Goal: Use online tool/utility: Utilize a website feature to perform a specific function

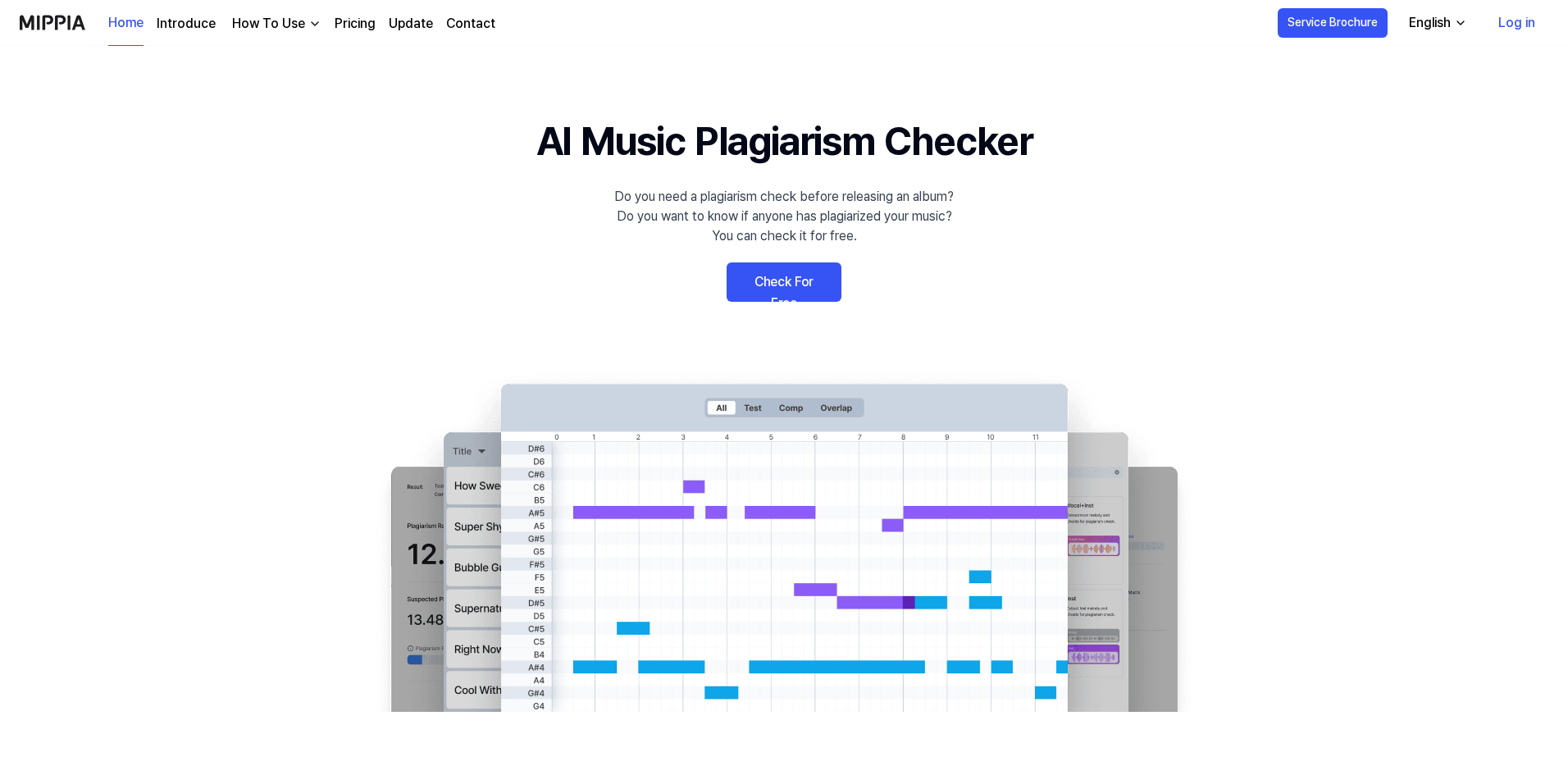
click at [787, 276] on link "Check For Free" at bounding box center [783, 281] width 114 height 39
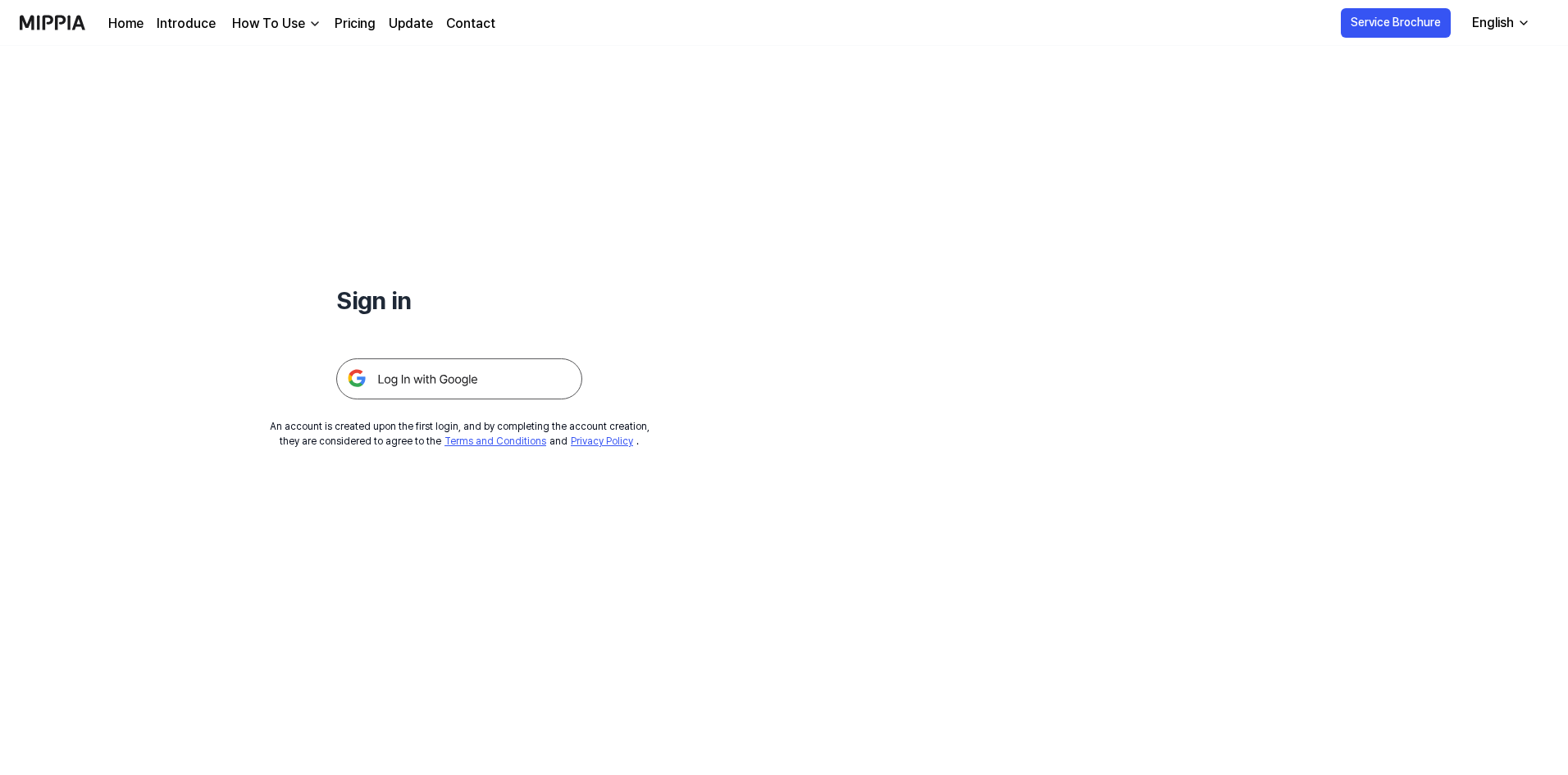
click at [466, 378] on img at bounding box center [459, 379] width 246 height 41
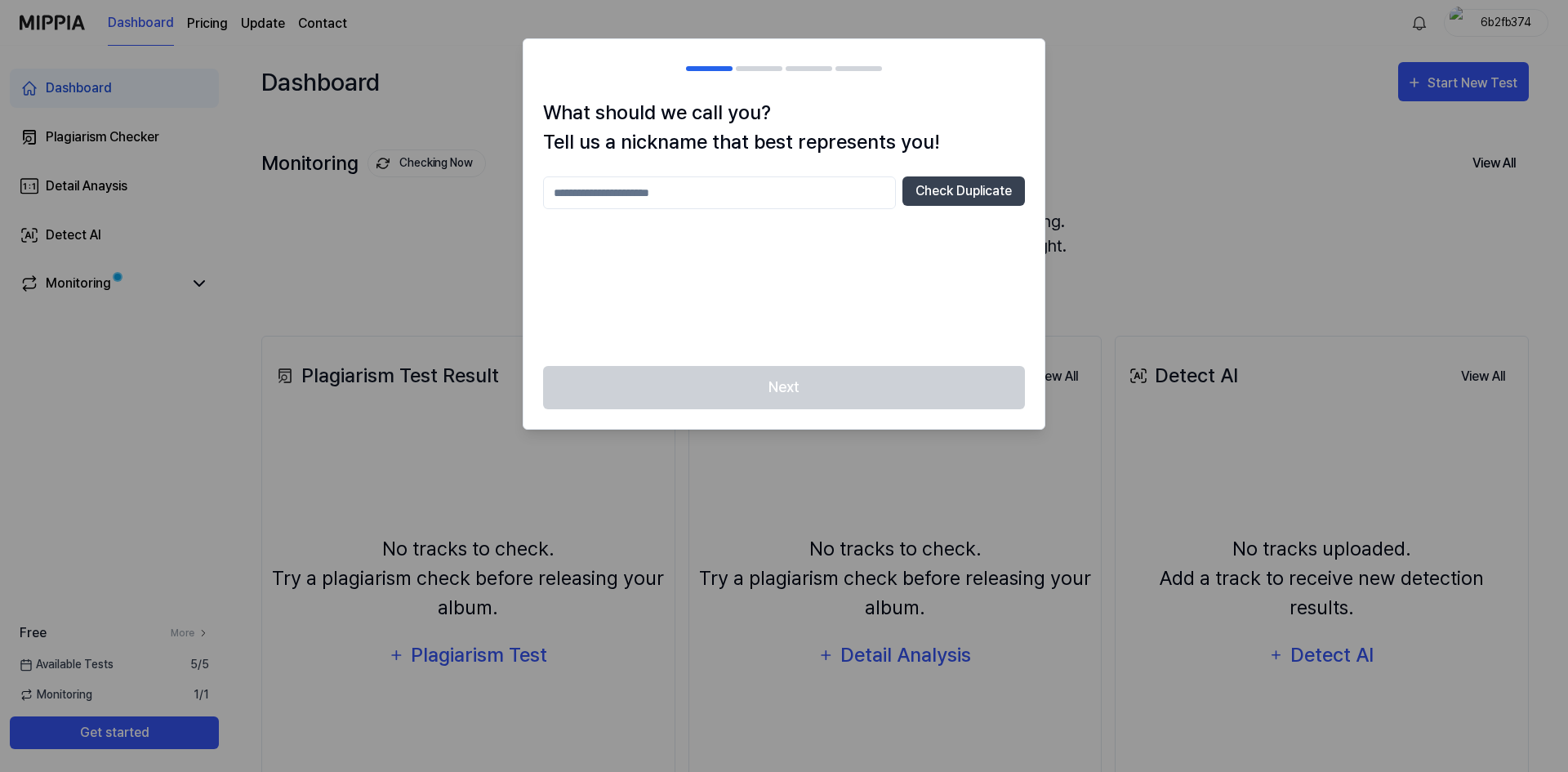
click at [663, 208] on input "text" at bounding box center [719, 193] width 352 height 33
type input "******"
click at [969, 189] on button "Check Duplicate" at bounding box center [964, 191] width 123 height 29
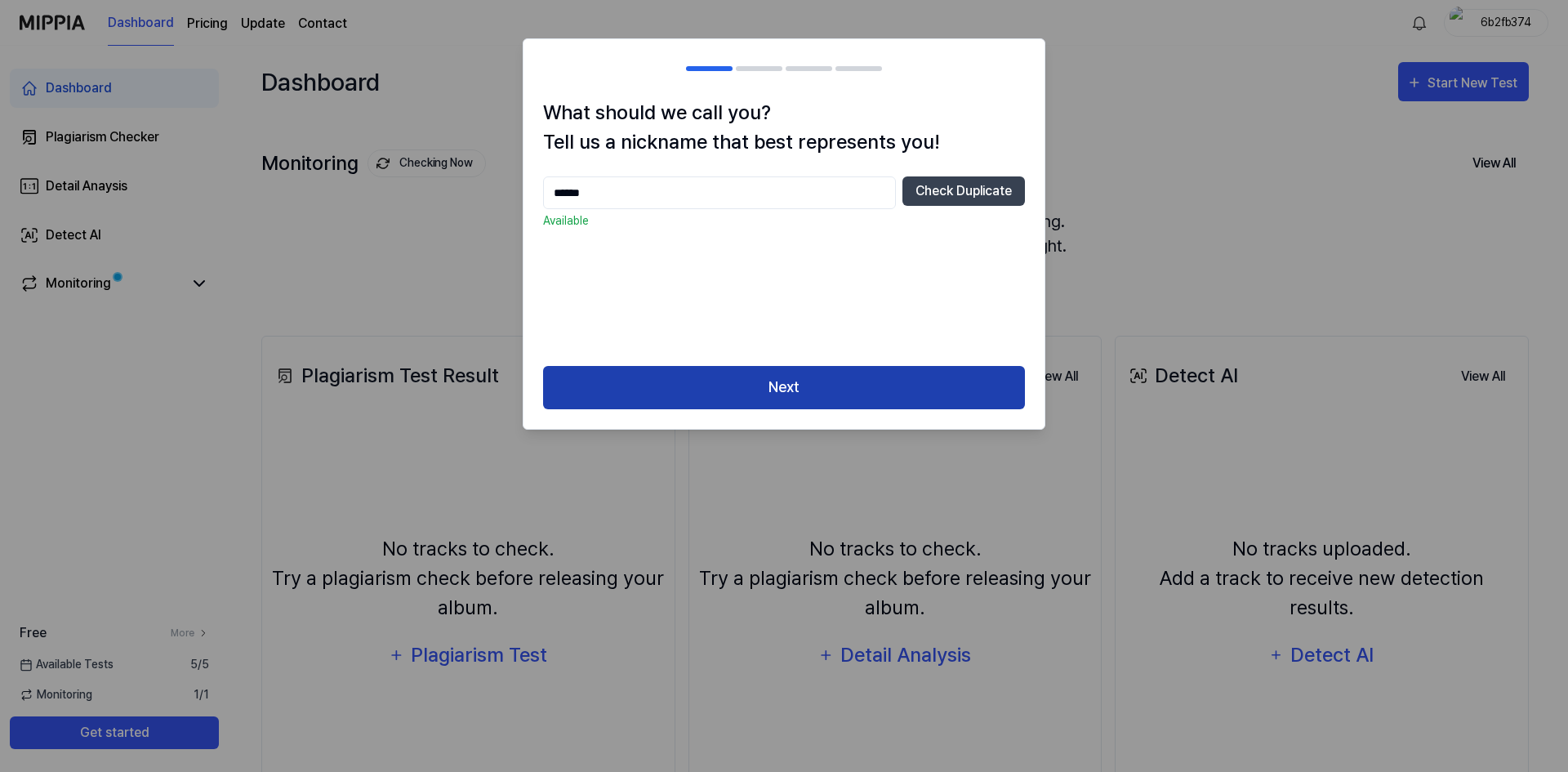
click at [837, 404] on button "Next" at bounding box center [784, 387] width 482 height 43
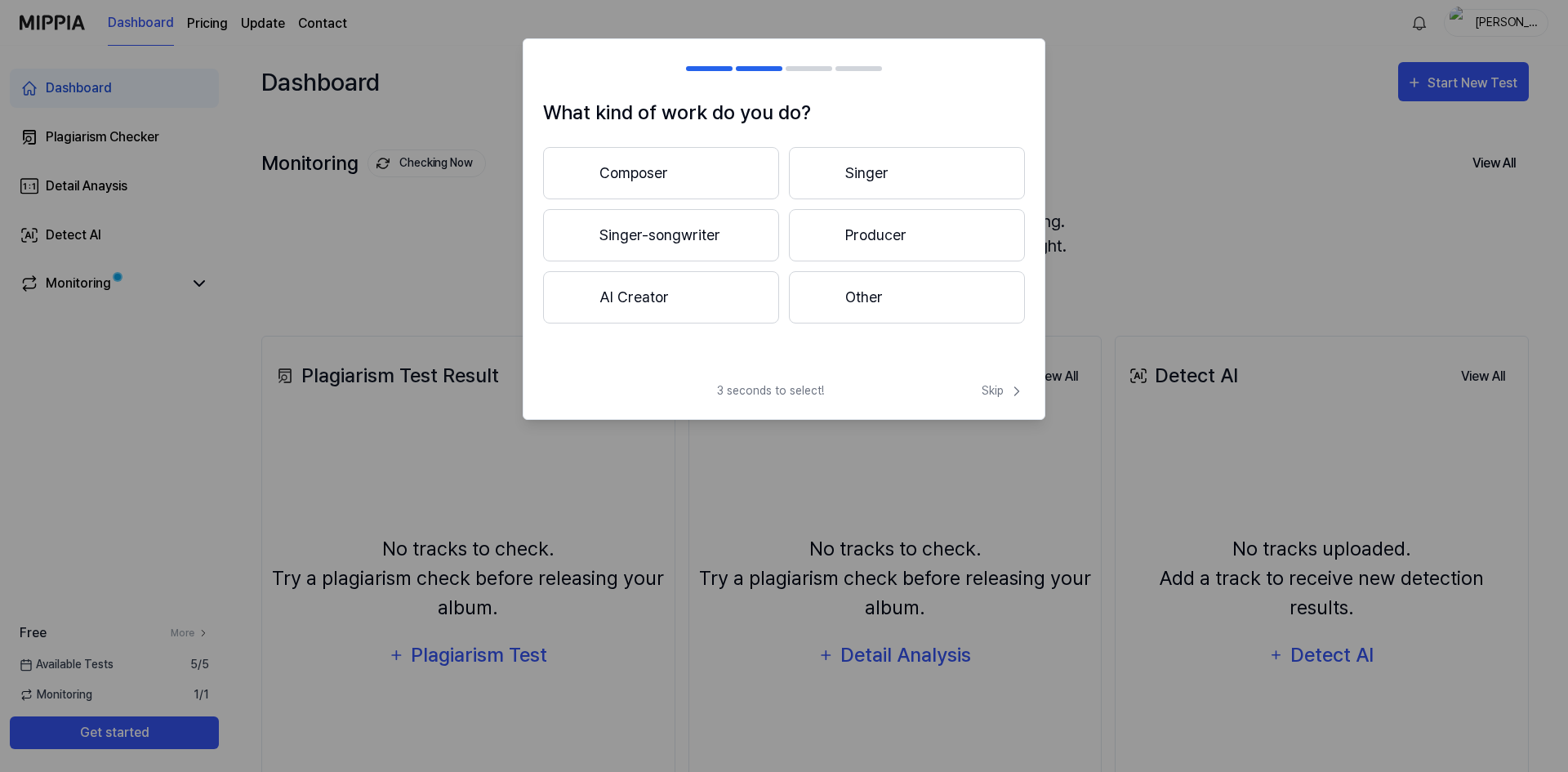
click at [857, 241] on button "Producer" at bounding box center [906, 236] width 236 height 53
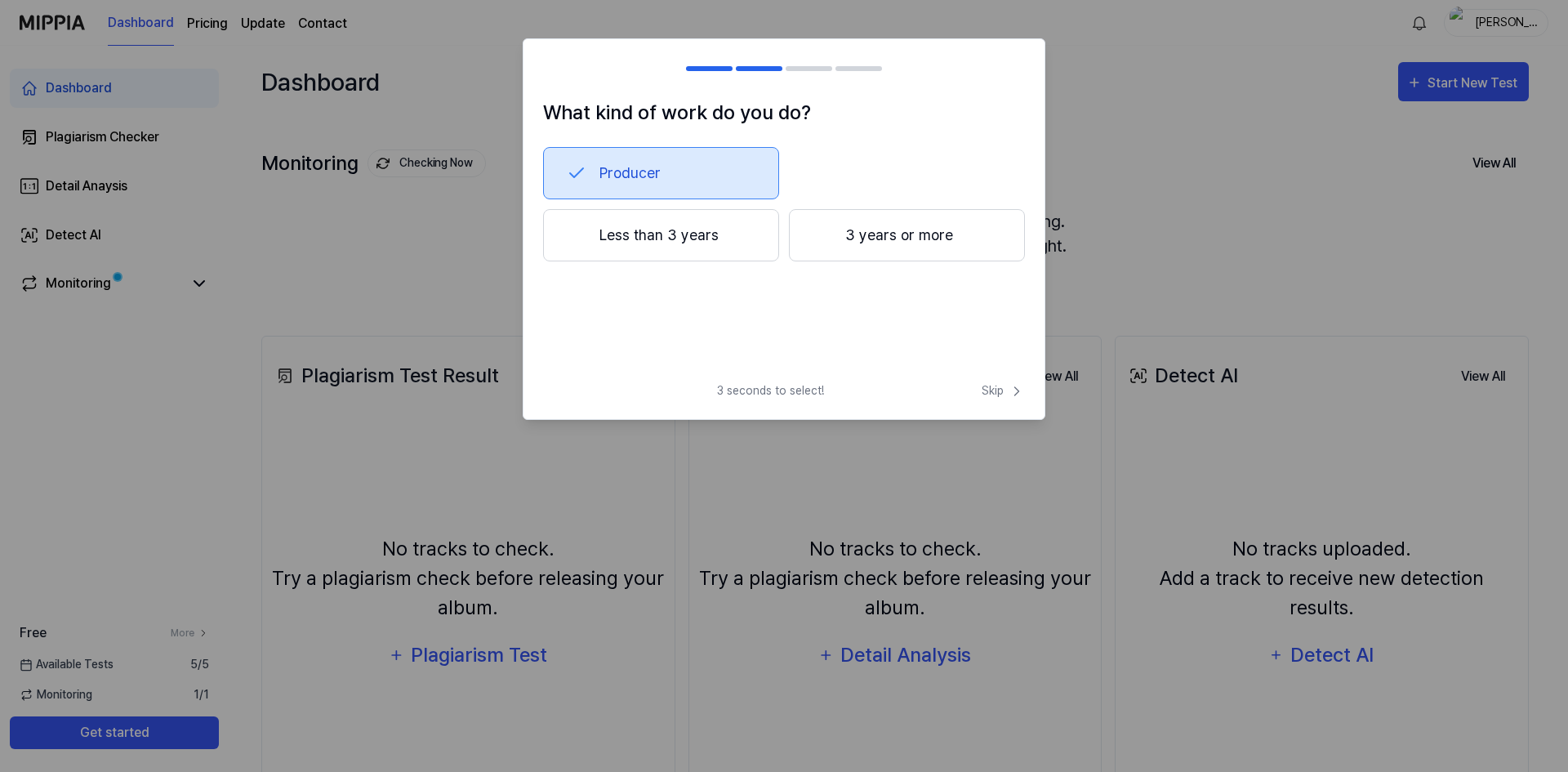
click at [688, 249] on button "Less than 3 years" at bounding box center [661, 236] width 236 height 53
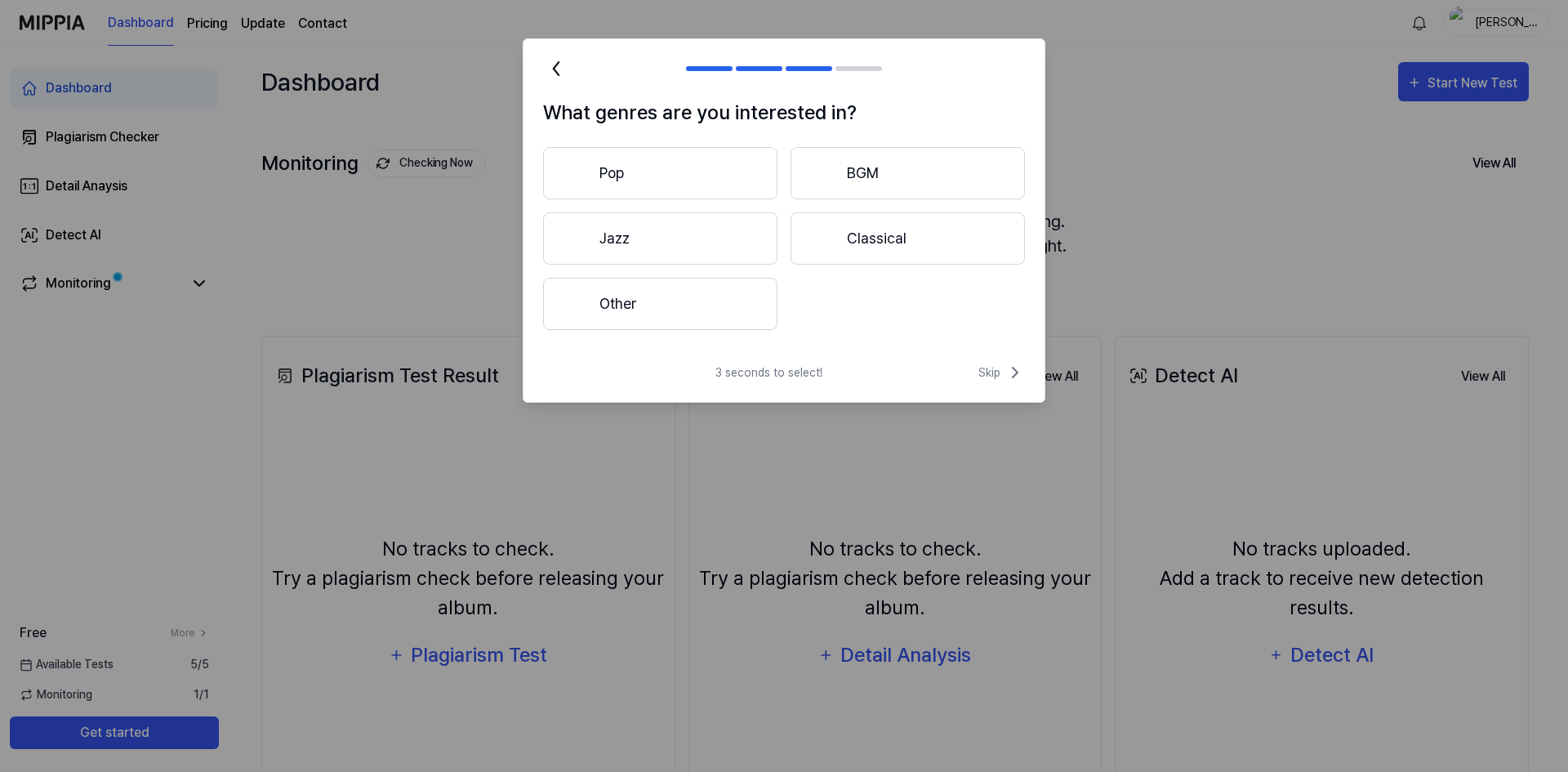
click at [701, 189] on button "Pop" at bounding box center [660, 173] width 235 height 53
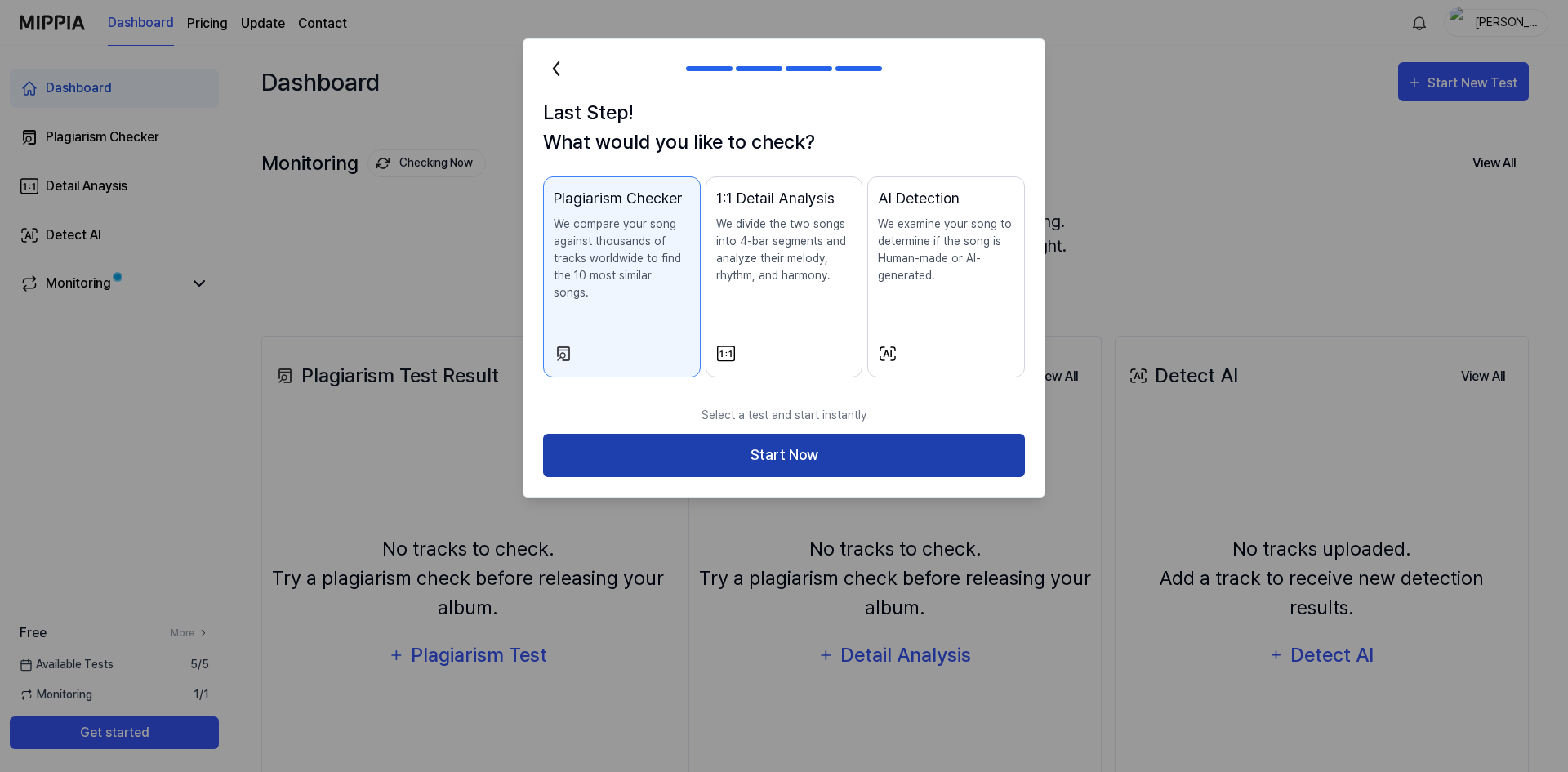
click at [829, 440] on button "Start Now" at bounding box center [784, 456] width 482 height 43
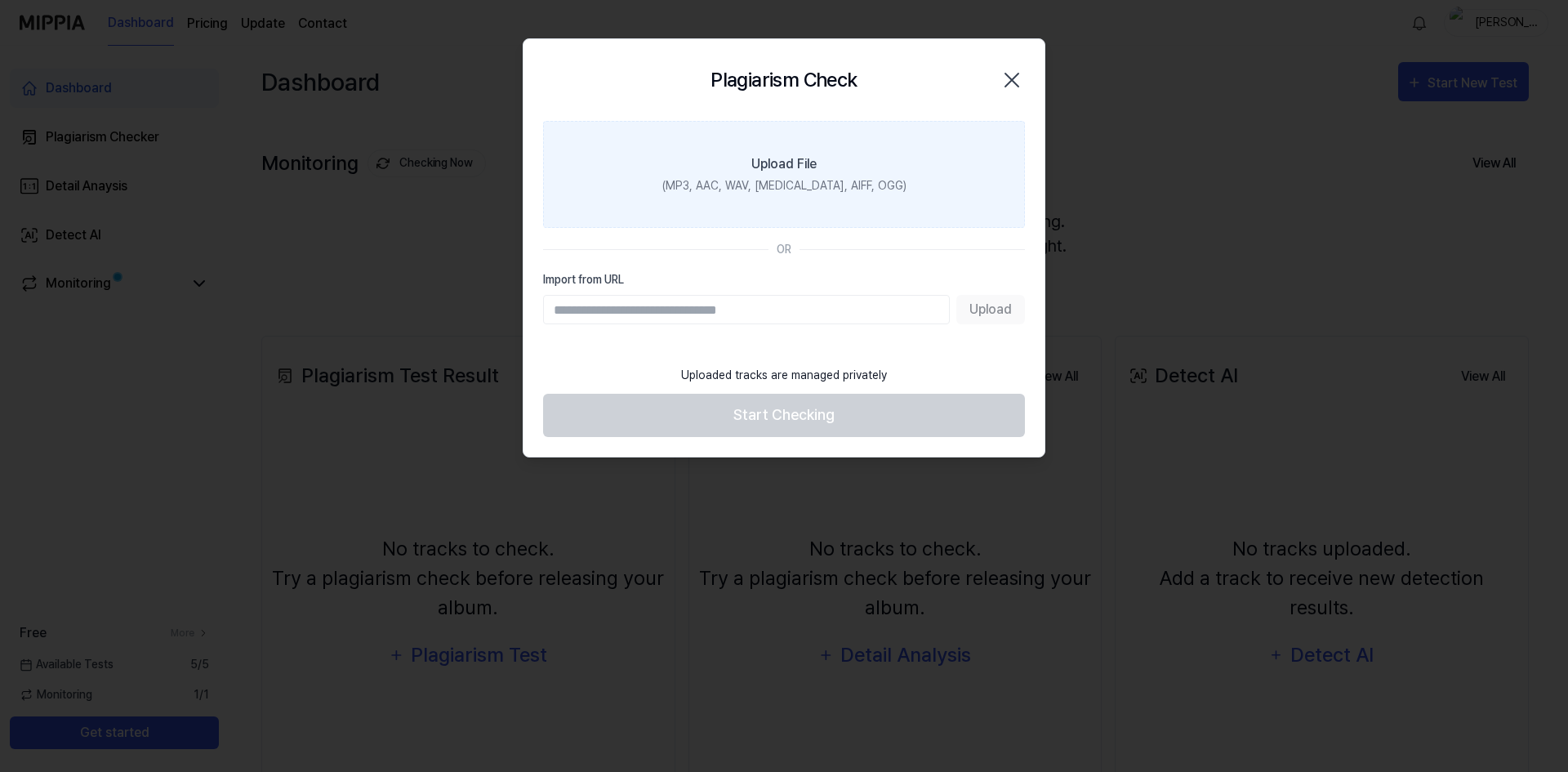
click at [779, 180] on div "(MP3, AAC, WAV, FLAC, AIFF, OGG)" at bounding box center [784, 186] width 244 height 18
click at [0, 0] on input "Upload File (MP3, AAC, WAV, FLAC, AIFF, OGG)" at bounding box center [0, 0] width 0 height 0
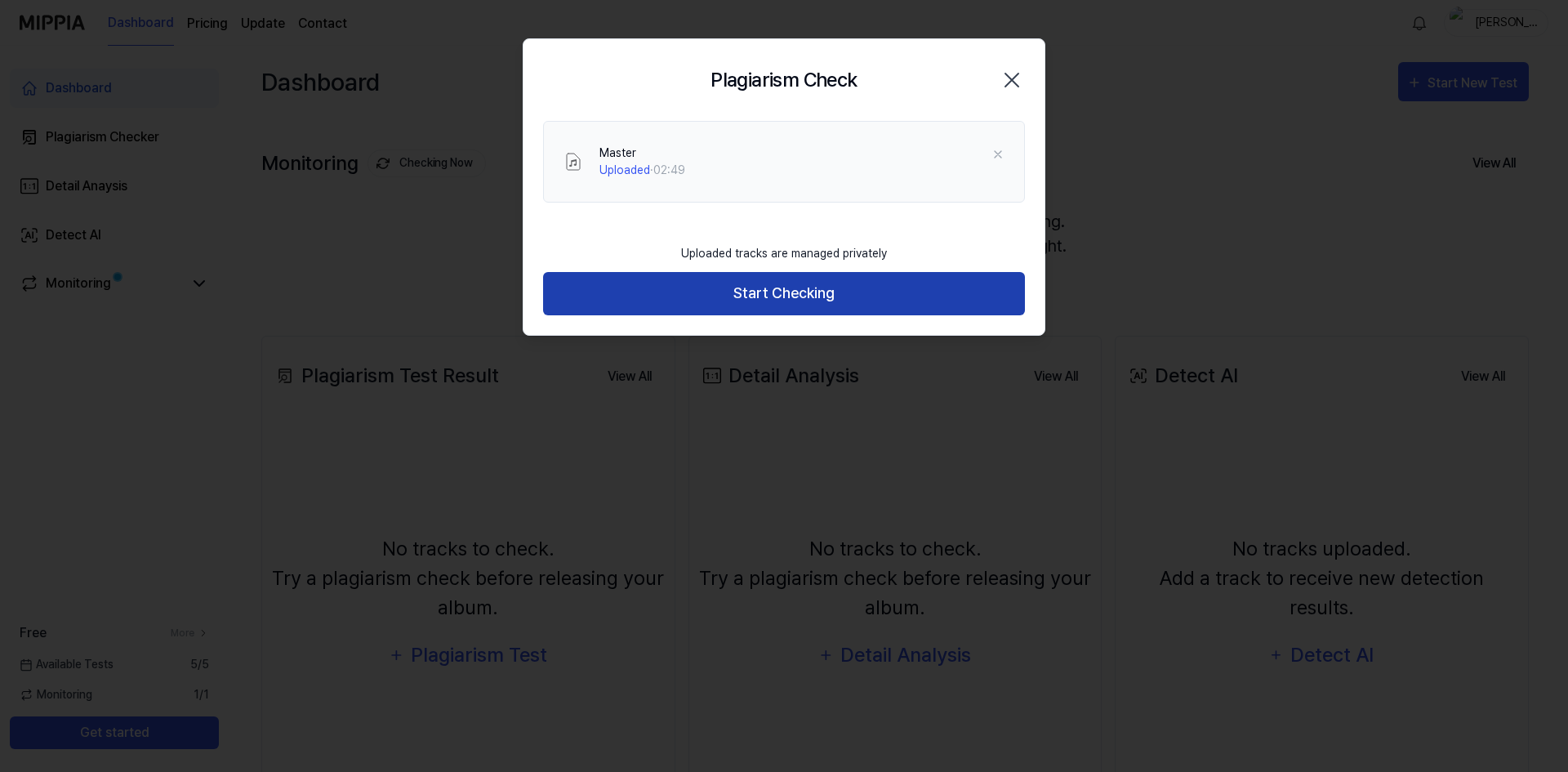
click at [850, 293] on button "Start Checking" at bounding box center [784, 293] width 482 height 43
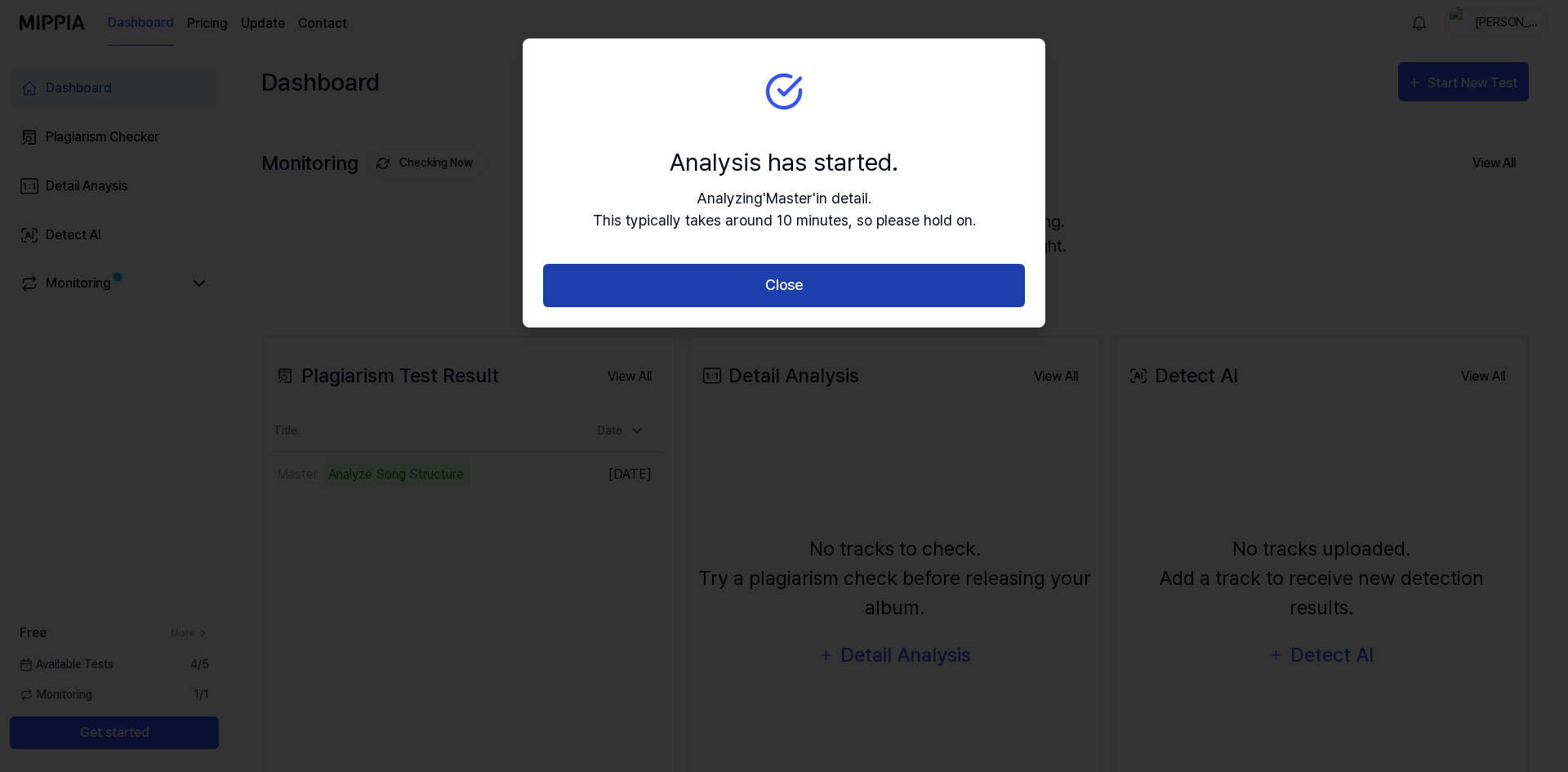
click at [837, 294] on button "Close" at bounding box center [784, 285] width 482 height 43
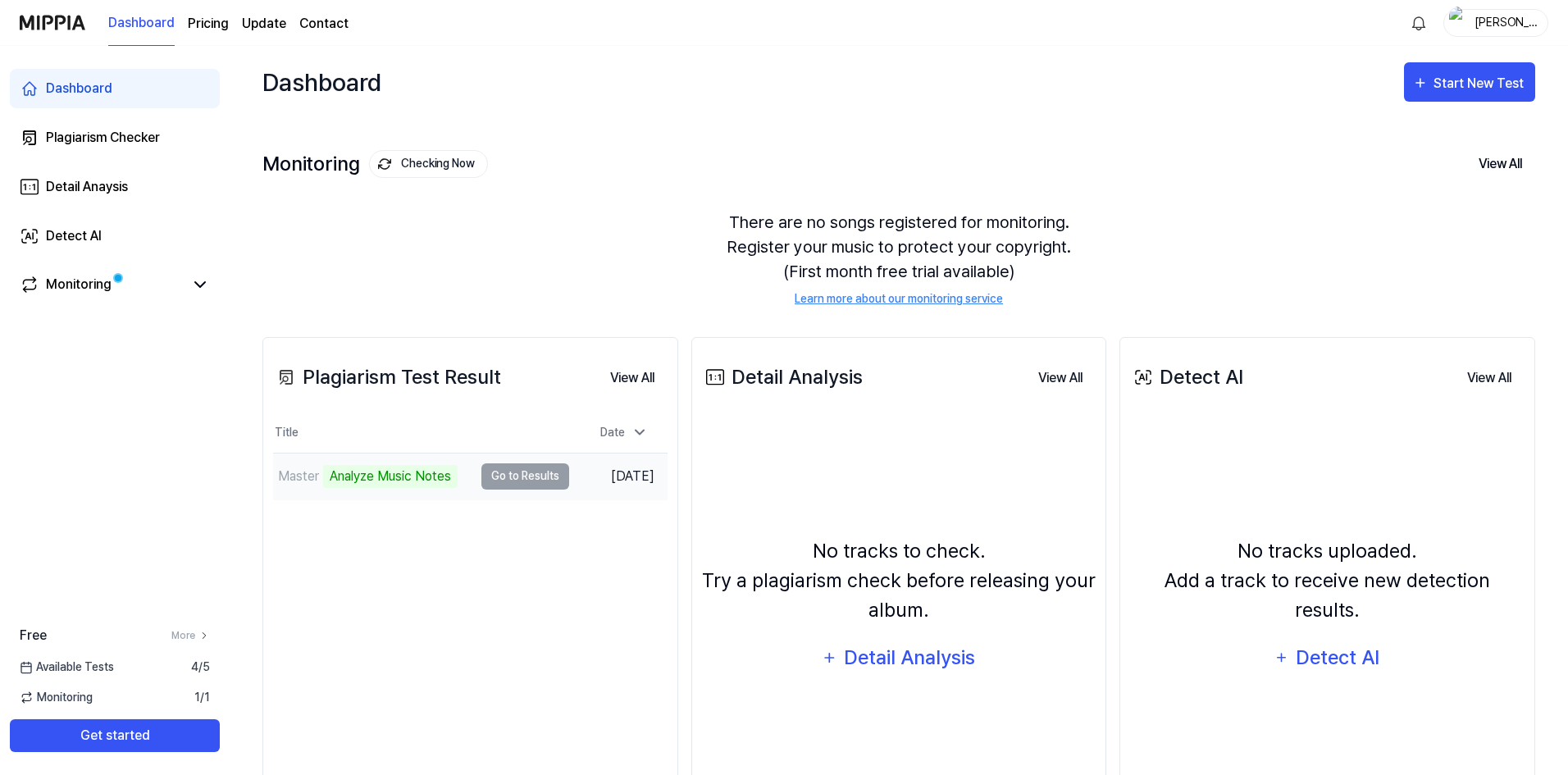
click at [494, 476] on td "Master Analyze Music Notes Go to Results" at bounding box center [420, 476] width 296 height 46
click at [493, 482] on td "Master Analyze Music Notes Go to Results" at bounding box center [420, 476] width 296 height 46
click at [492, 482] on td "Master Analyze Music Notes Go to Results" at bounding box center [420, 476] width 296 height 46
click at [535, 480] on button "Go to Results" at bounding box center [525, 476] width 88 height 26
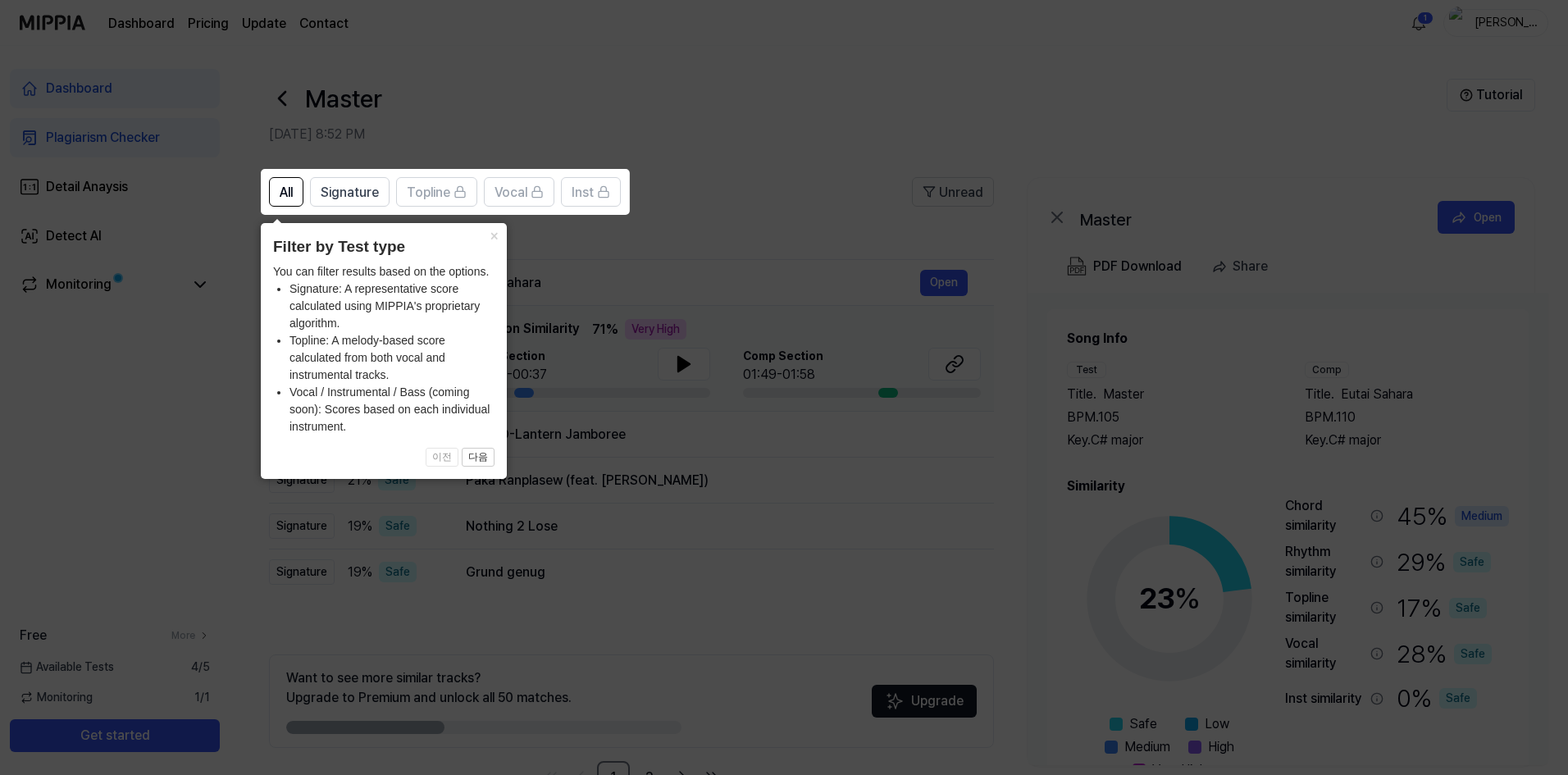
click at [686, 639] on icon at bounding box center [787, 387] width 1575 height 775
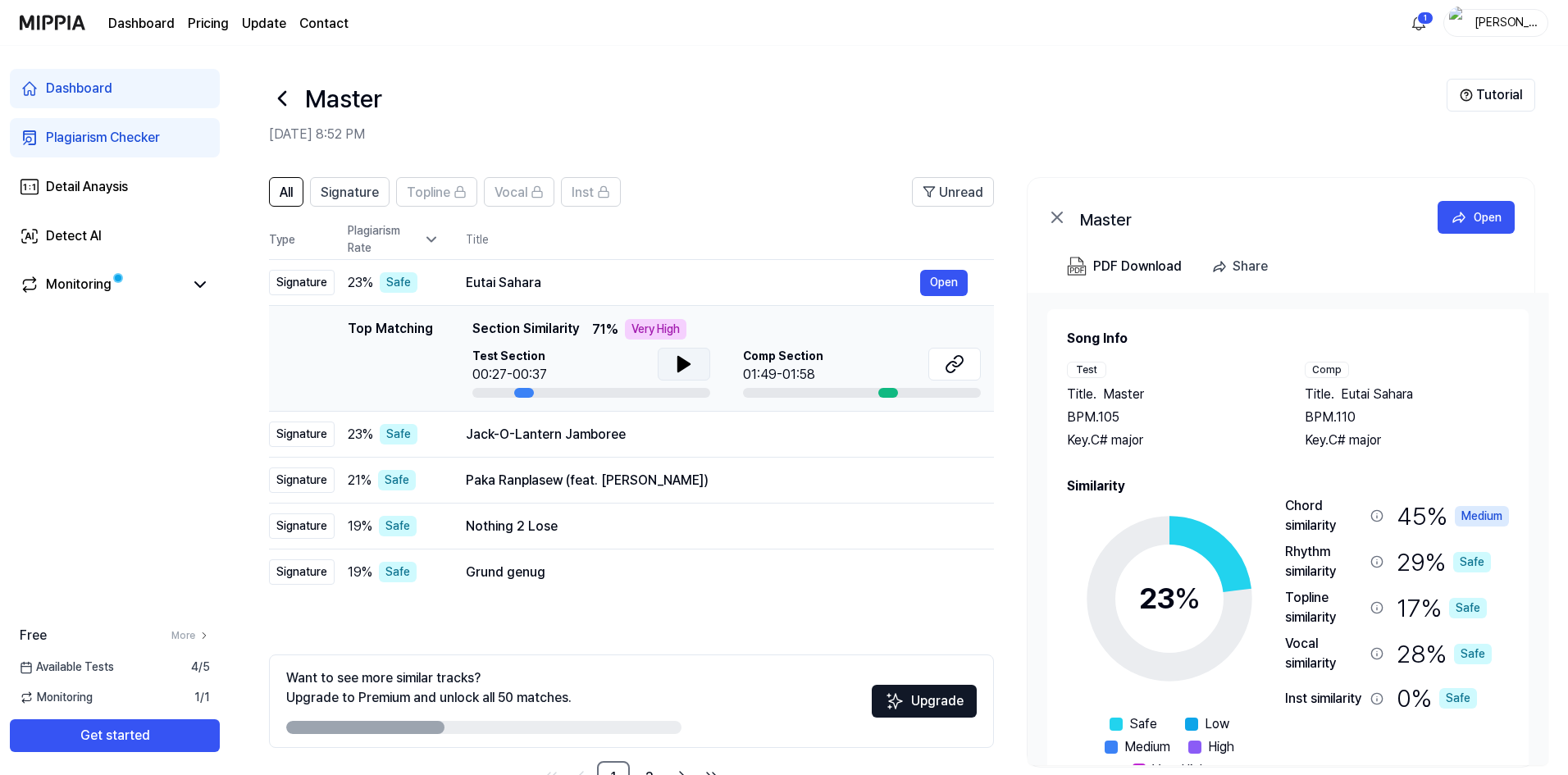
click at [682, 365] on icon at bounding box center [684, 364] width 12 height 15
click at [954, 365] on icon at bounding box center [955, 364] width 20 height 20
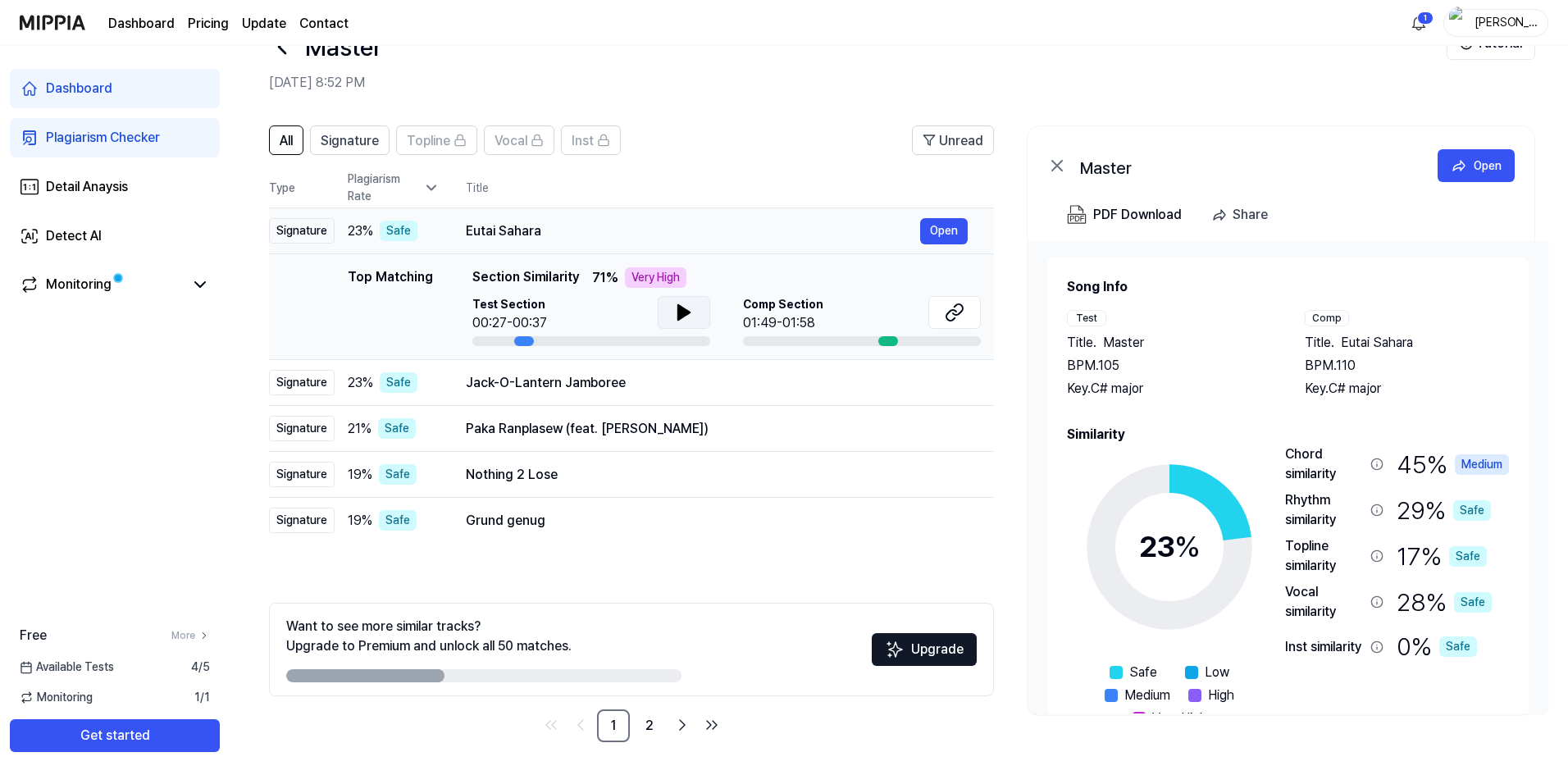
click at [287, 229] on div "Signature" at bounding box center [301, 231] width 65 height 25
click at [450, 384] on td "Jack-O-Lantern Jamboree Open" at bounding box center [717, 382] width 554 height 46
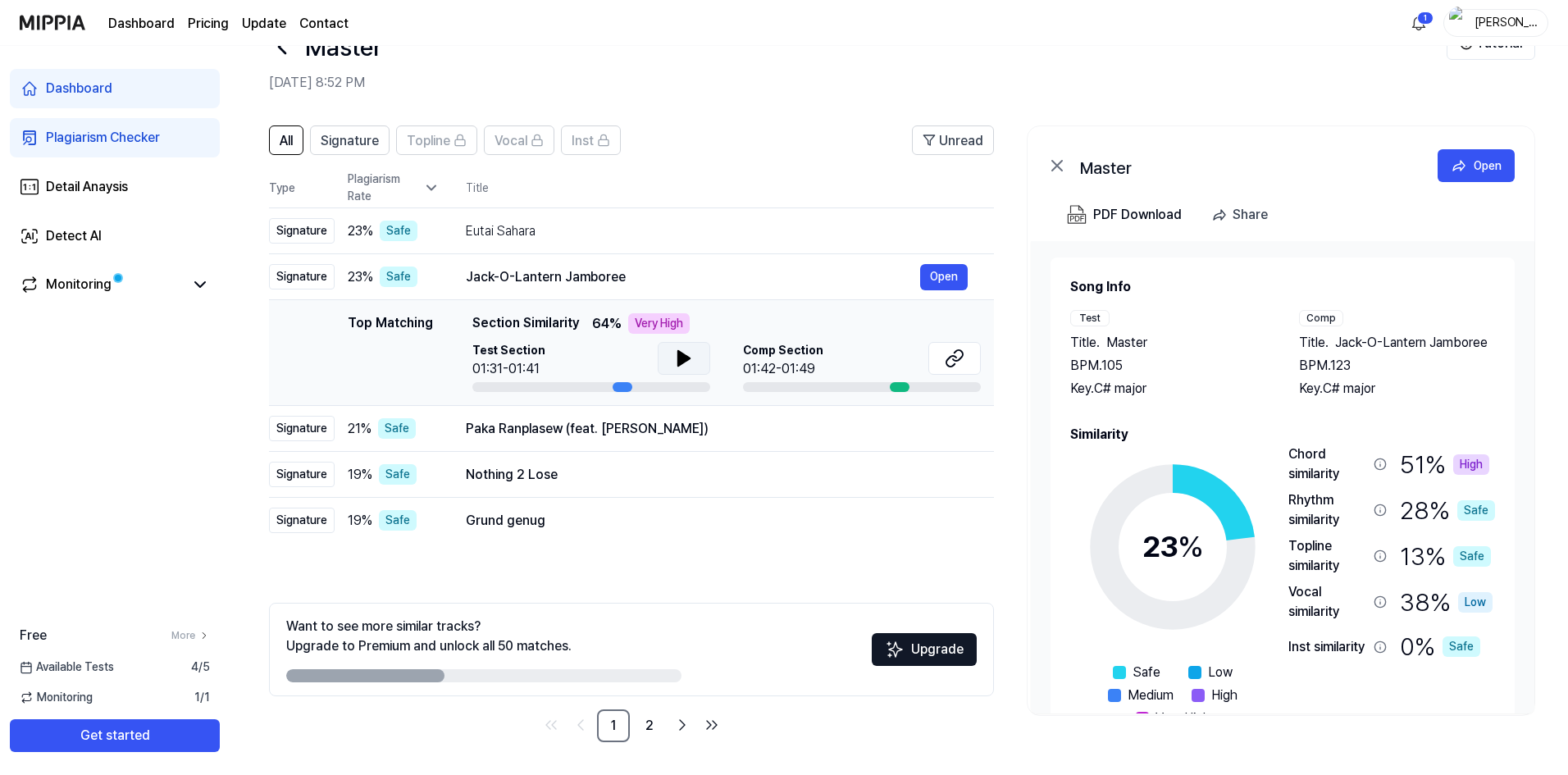
click at [695, 362] on button at bounding box center [684, 359] width 53 height 33
click at [691, 359] on icon at bounding box center [684, 359] width 20 height 20
click at [965, 359] on button at bounding box center [955, 359] width 53 height 33
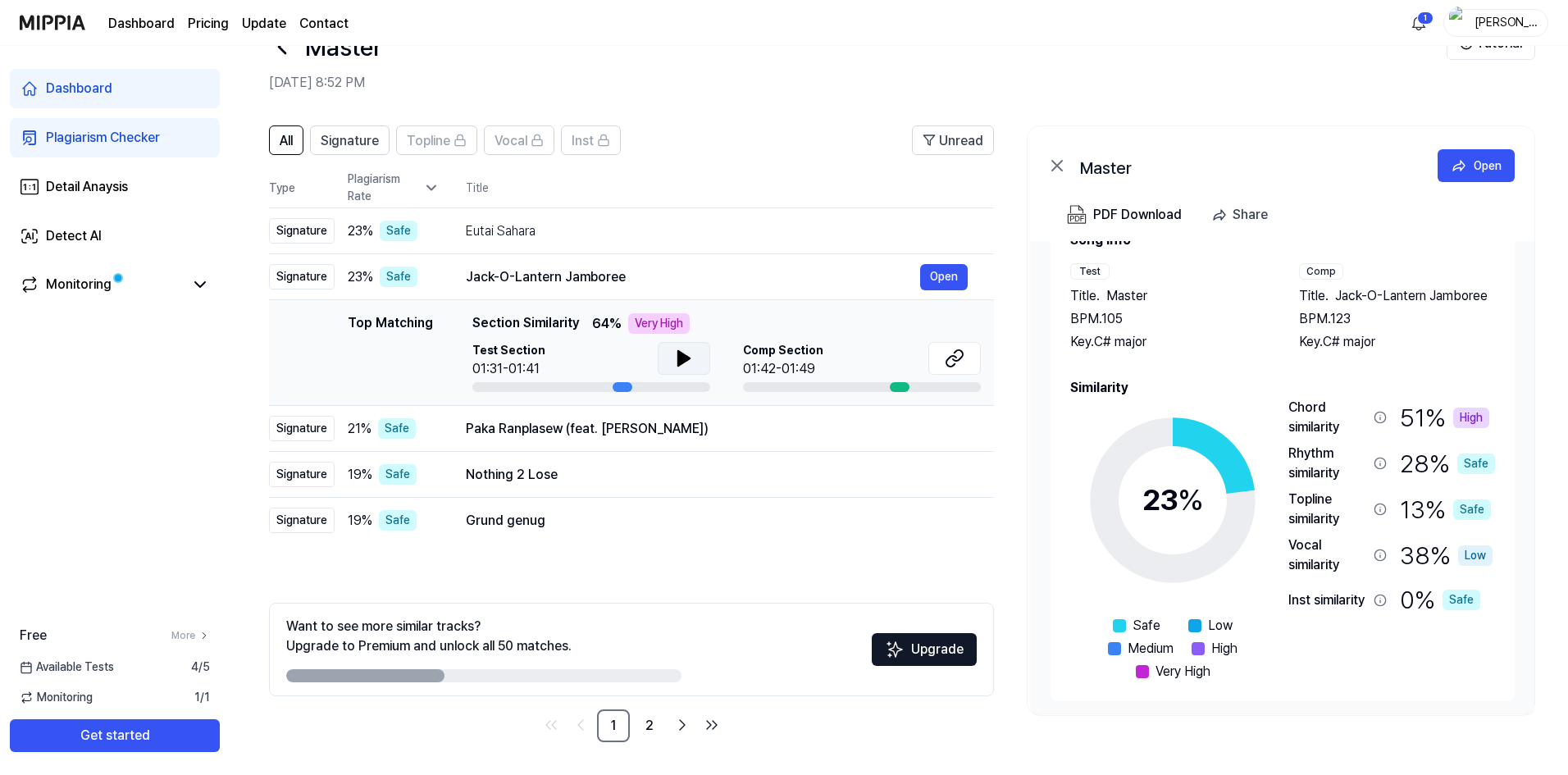
scroll to position [51, 0]
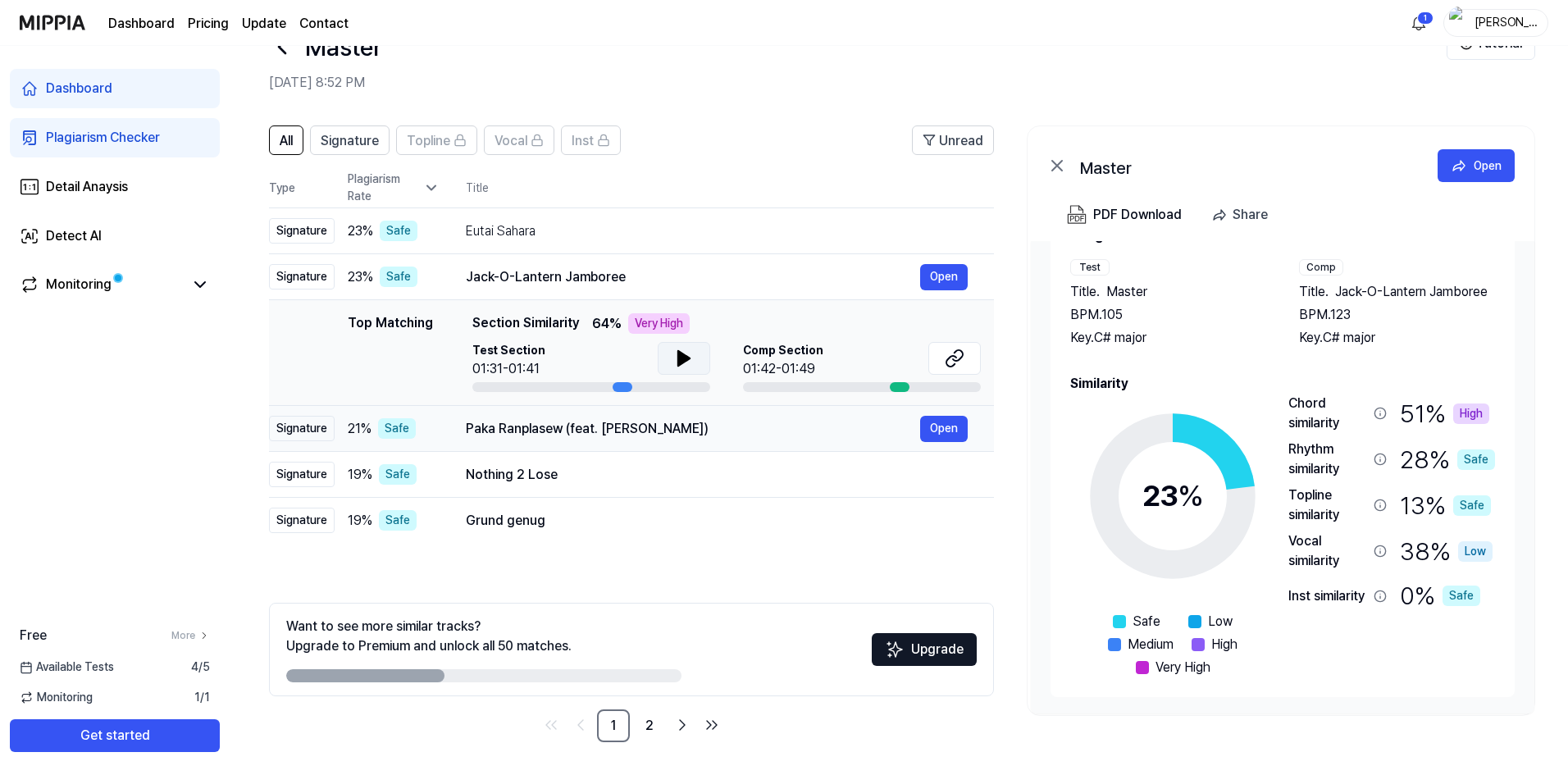
click at [520, 416] on div "Paka Ranplasew (feat. Roody Roodboy) Open" at bounding box center [717, 428] width 501 height 26
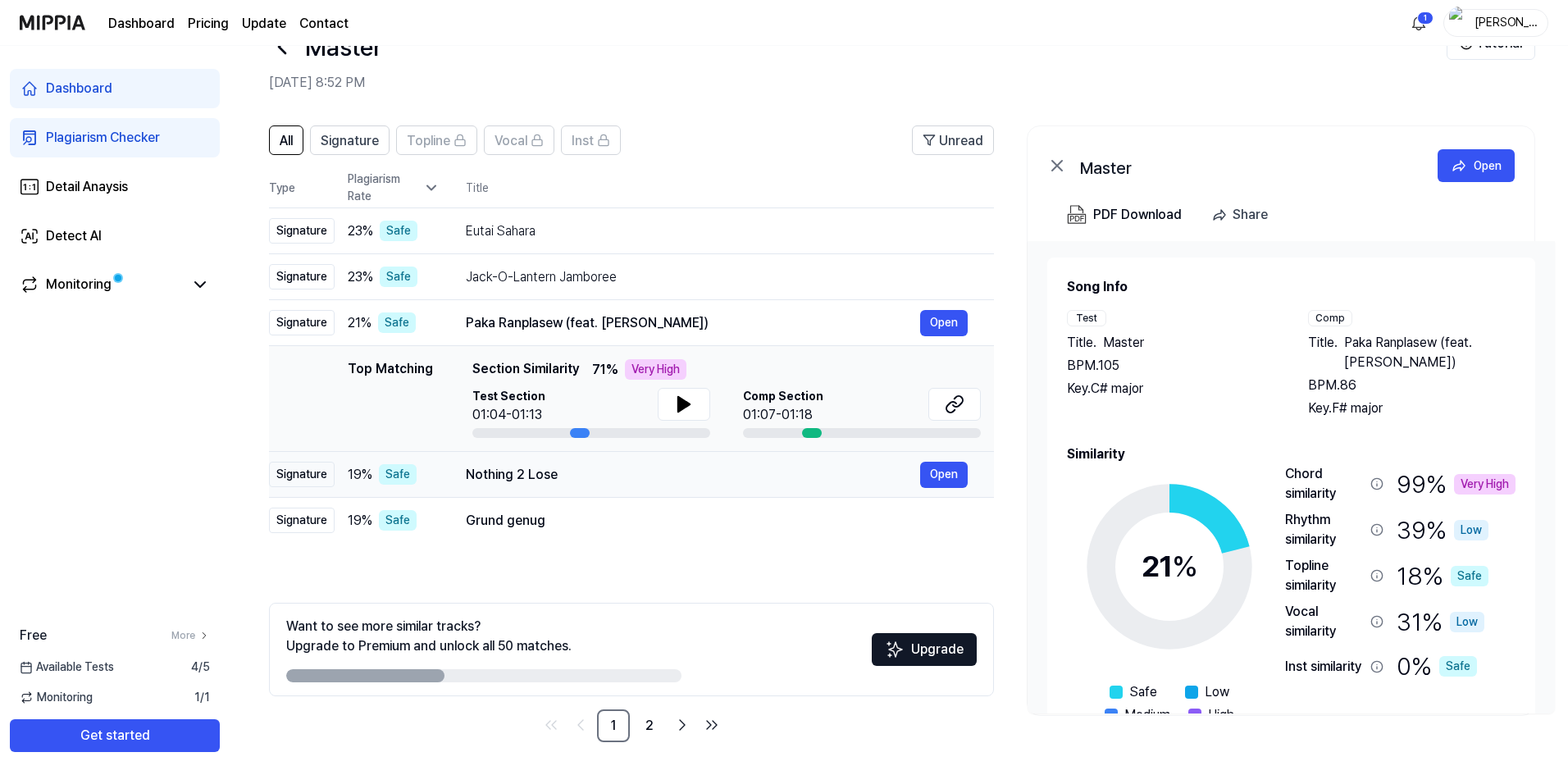
click at [527, 481] on div "Nothing 2 Lose" at bounding box center [693, 475] width 455 height 20
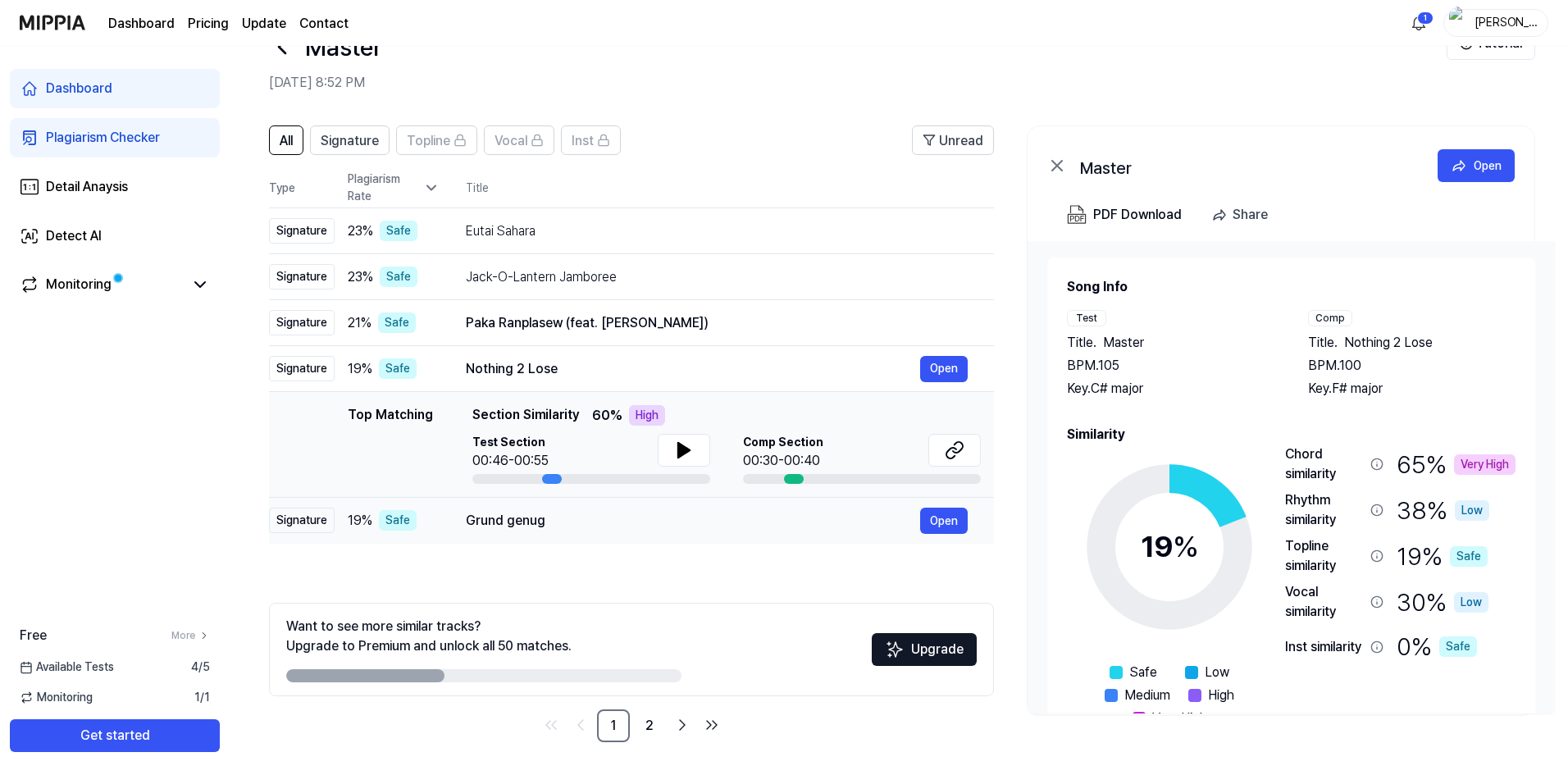
click at [533, 527] on div "Grund genug" at bounding box center [693, 521] width 455 height 20
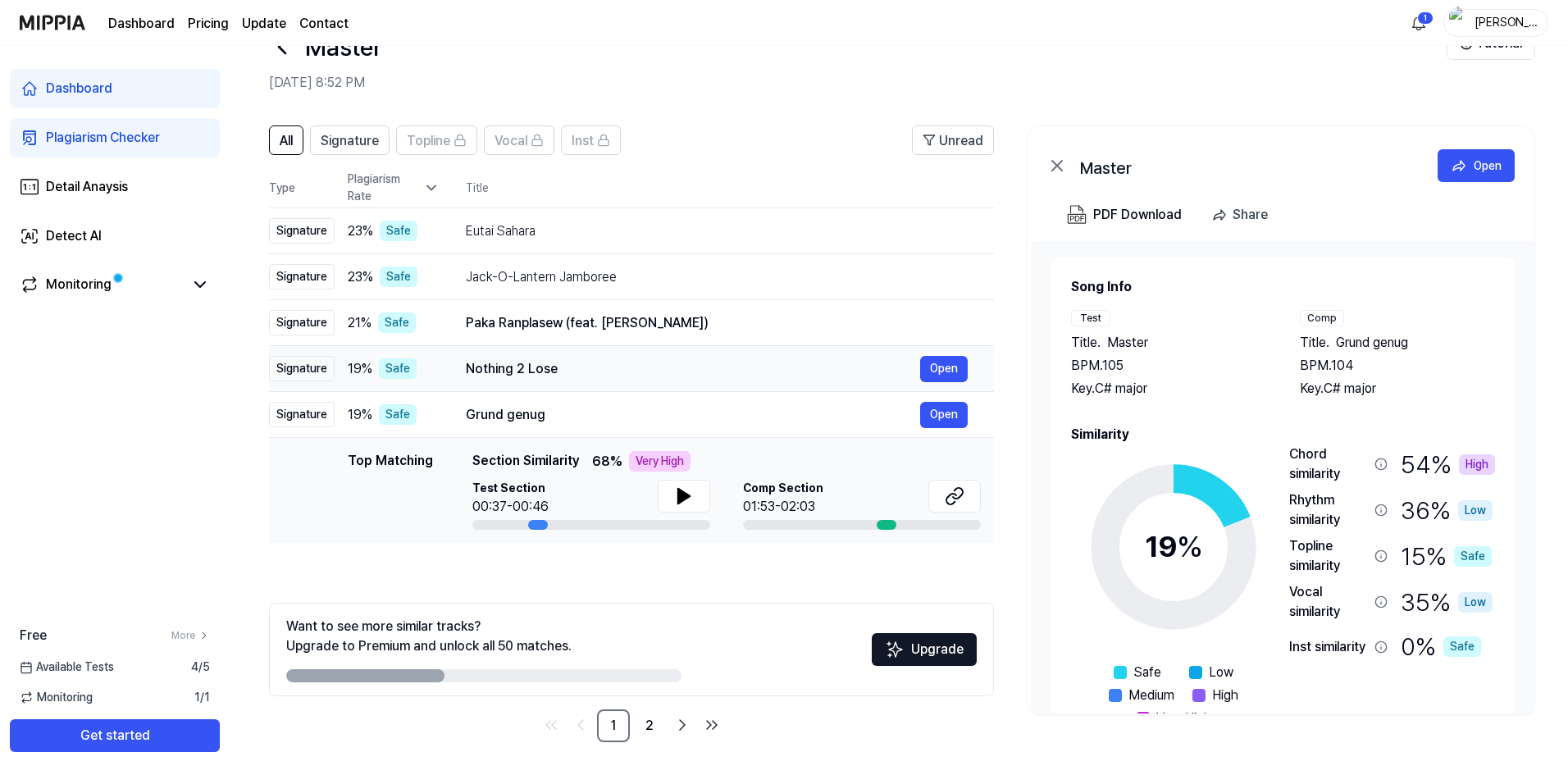
click at [550, 368] on div "Nothing 2 Lose" at bounding box center [693, 368] width 455 height 20
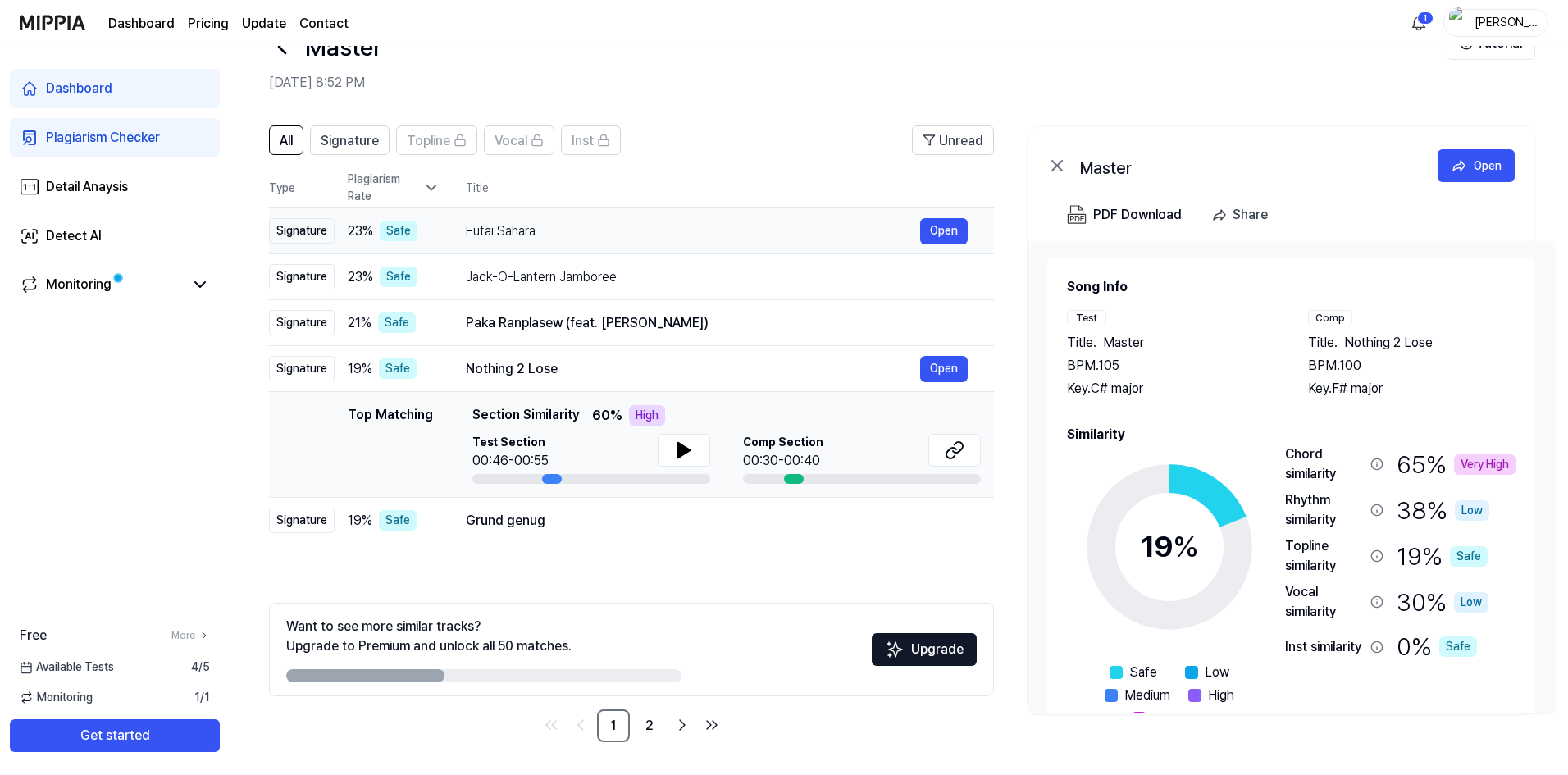
click at [542, 233] on div "Eutai Sahara" at bounding box center [693, 232] width 455 height 20
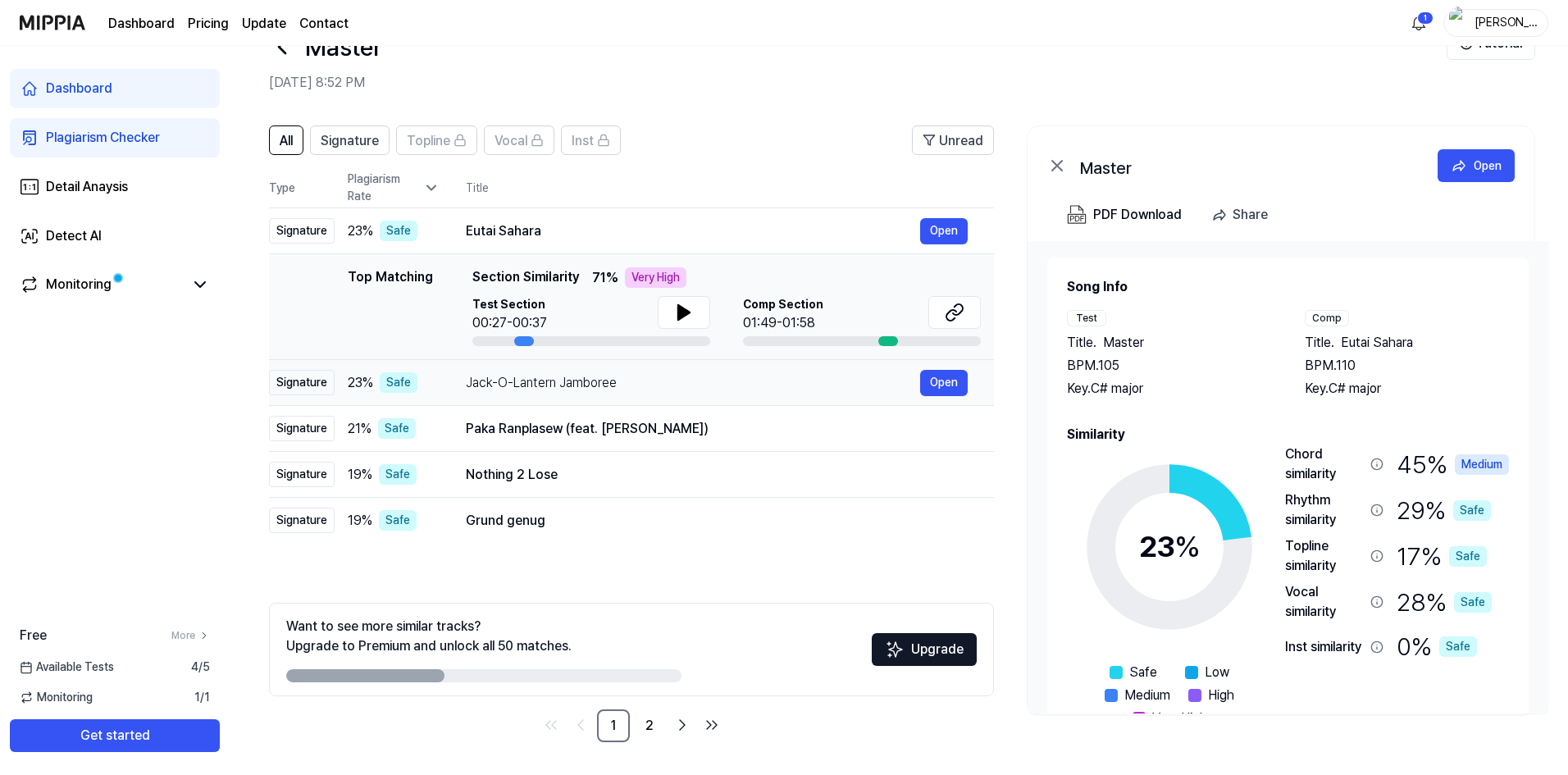
click at [564, 376] on div "Jack-O-Lantern Jamboree" at bounding box center [693, 383] width 455 height 20
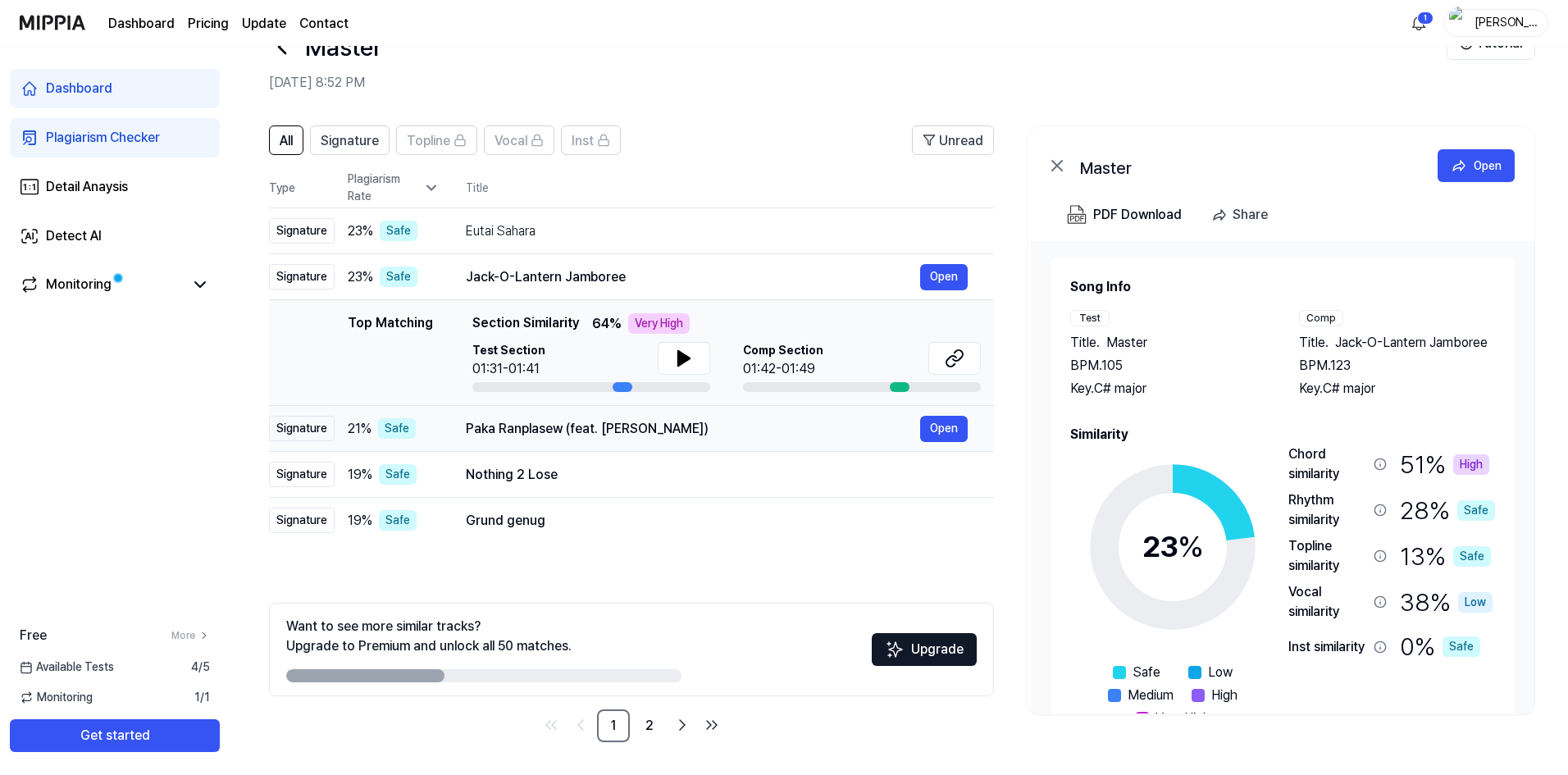
click at [573, 425] on div "Paka Ranplasew (feat. Roody Roodboy)" at bounding box center [693, 429] width 455 height 20
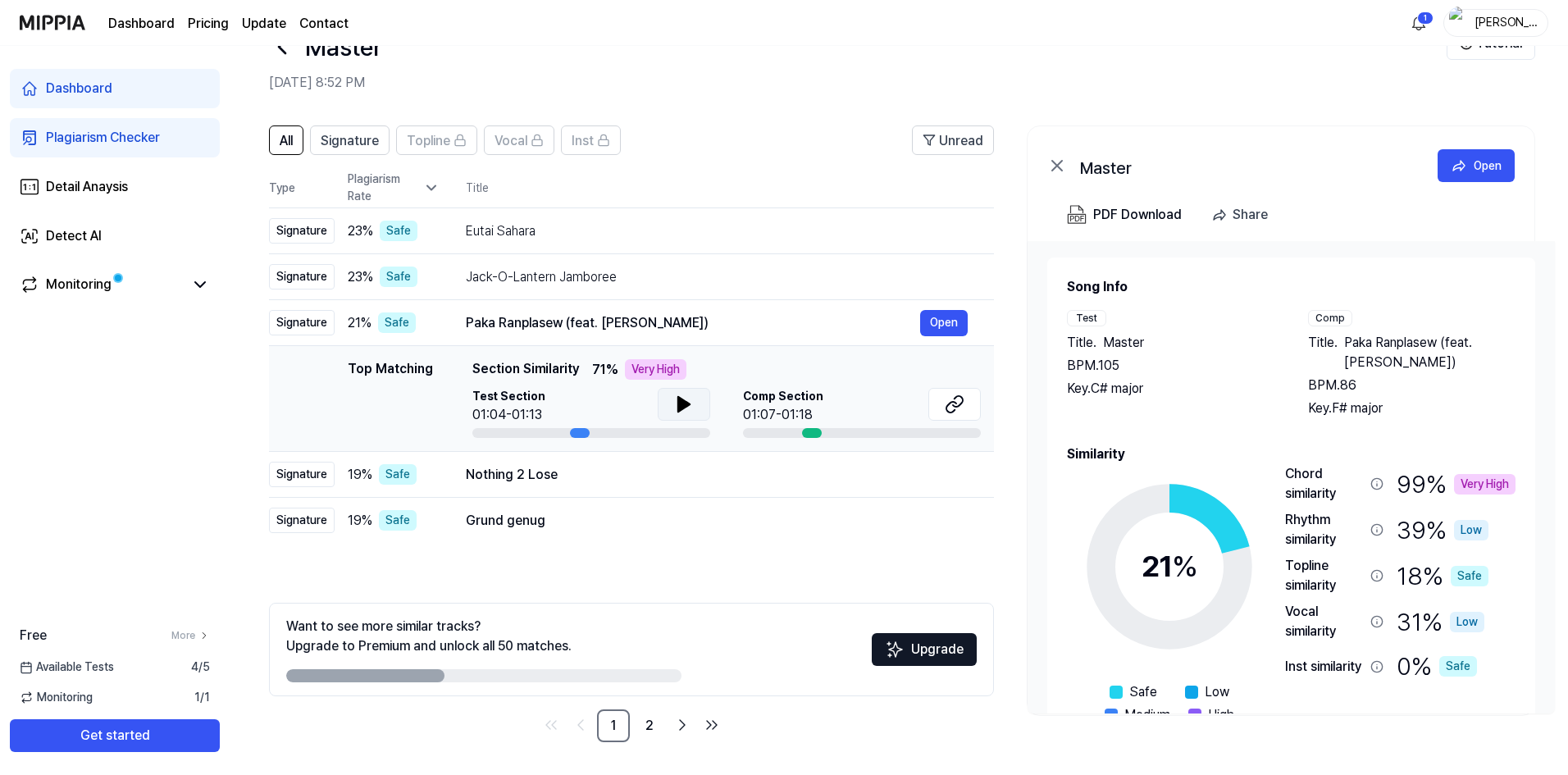
click at [670, 399] on button at bounding box center [684, 405] width 53 height 33
click at [685, 395] on icon at bounding box center [684, 405] width 20 height 20
click at [953, 410] on icon at bounding box center [951, 407] width 10 height 11
click at [242, 579] on div "All Signature Topline Vocal Inst Unread All Signature Topline Vocal Inst Type P…" at bounding box center [898, 442] width 1338 height 666
click at [687, 390] on button at bounding box center [684, 405] width 53 height 33
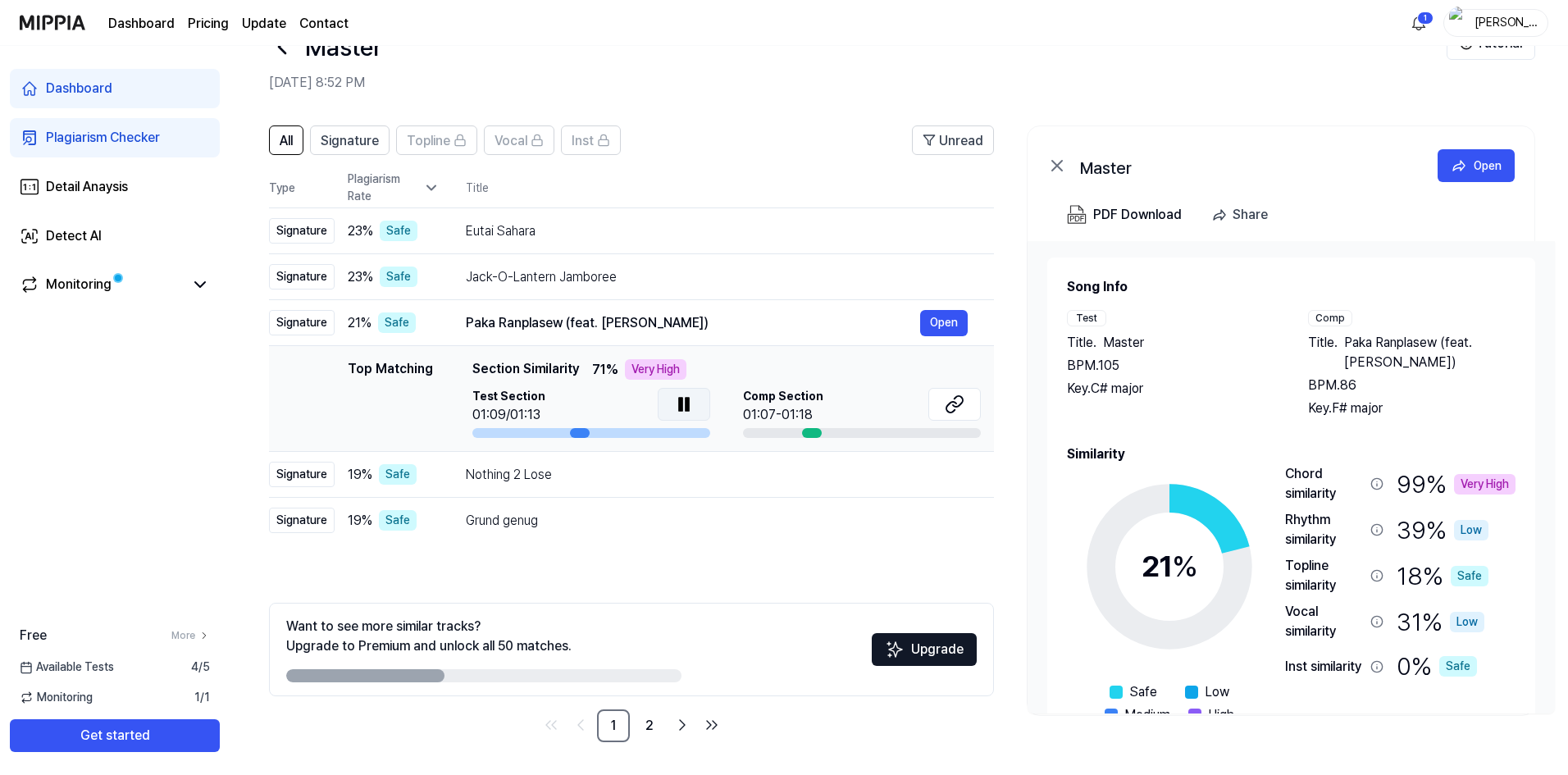
click at [692, 395] on icon at bounding box center [684, 405] width 20 height 20
click at [959, 410] on icon at bounding box center [955, 405] width 20 height 20
click at [710, 534] on td "Grund genug Open" at bounding box center [717, 520] width 554 height 46
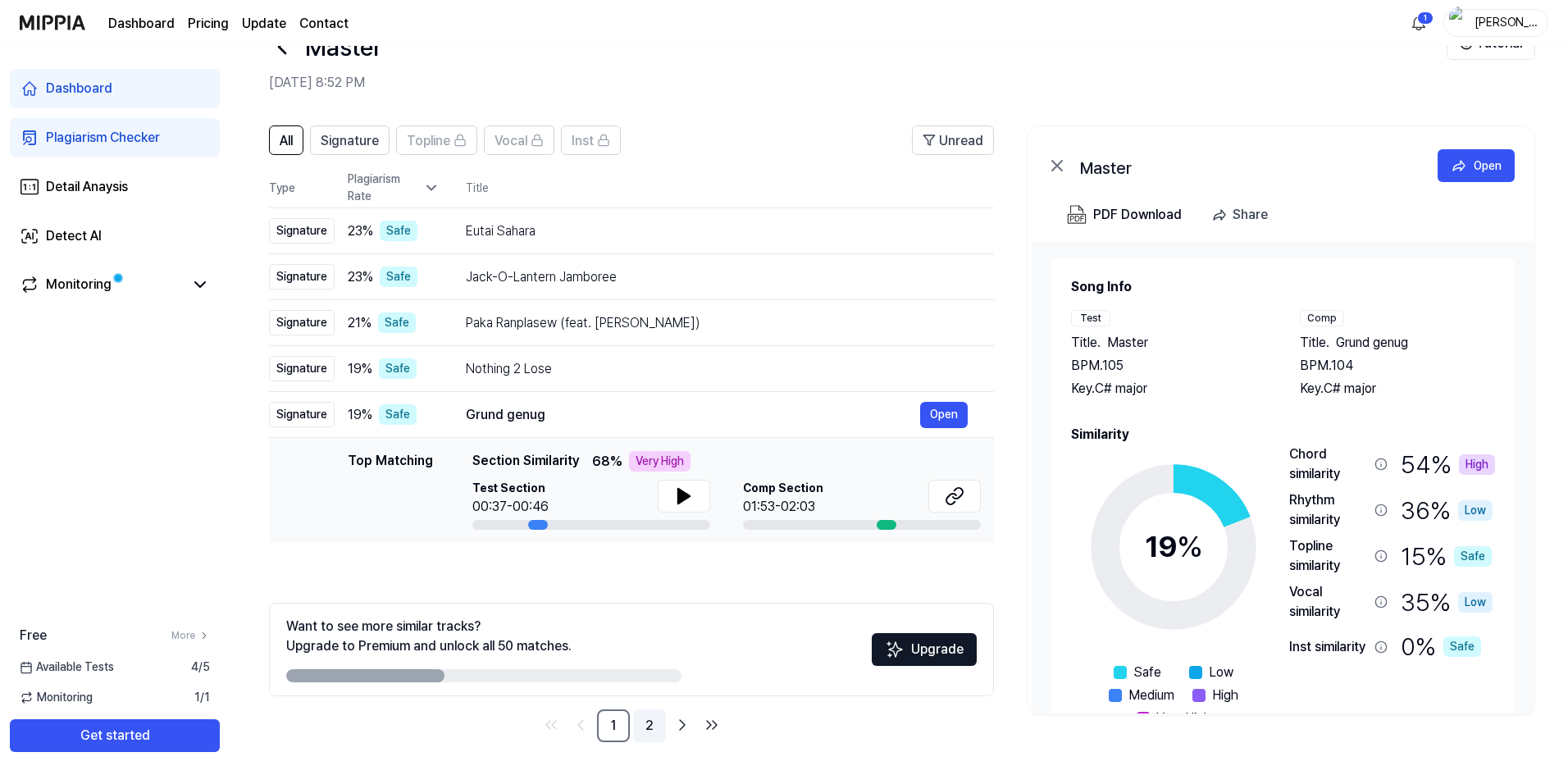
click at [654, 722] on link "2" at bounding box center [650, 726] width 33 height 33
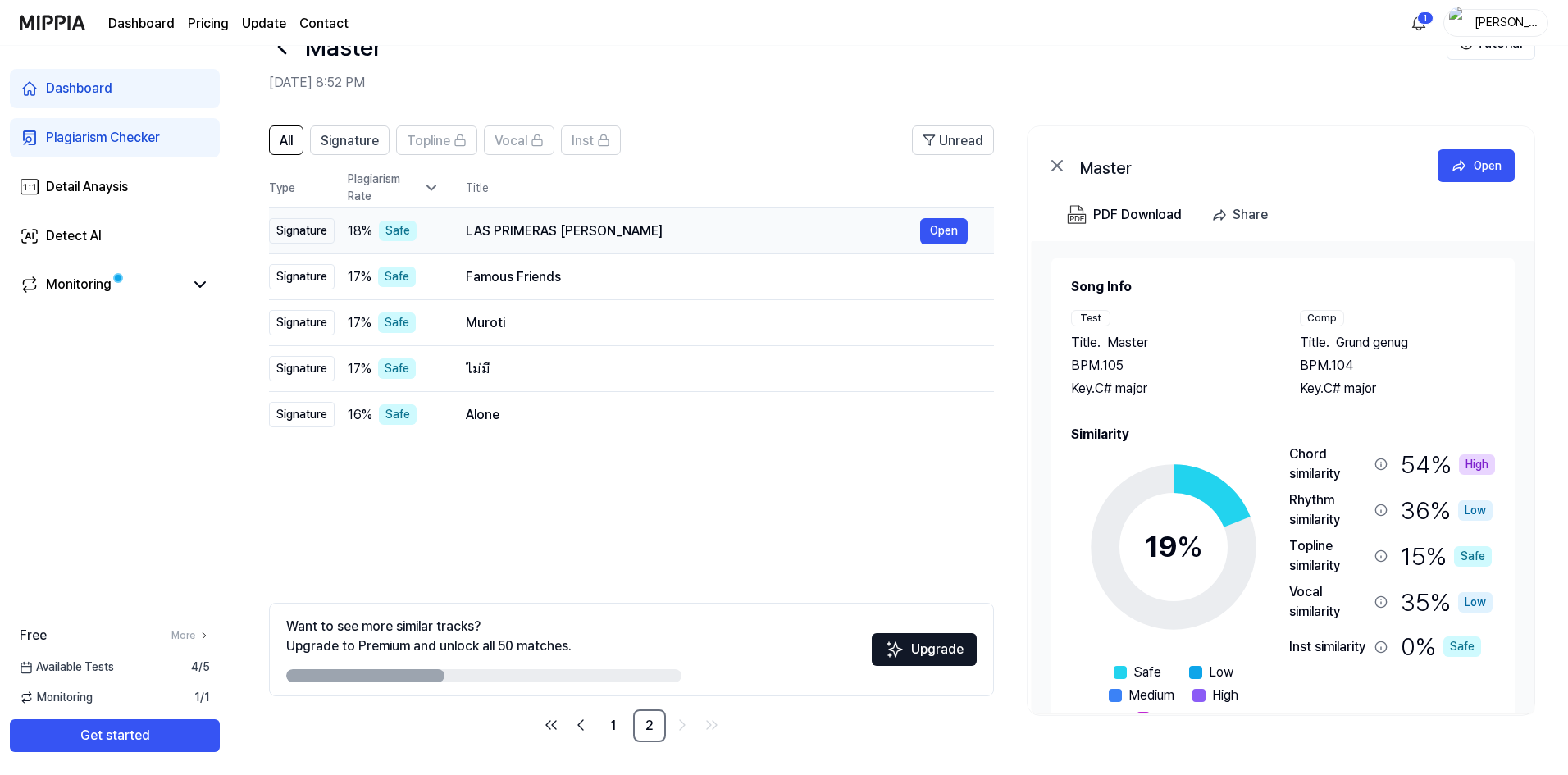
click at [603, 232] on div "LAS PRIMERAS FLORES" at bounding box center [693, 232] width 455 height 20
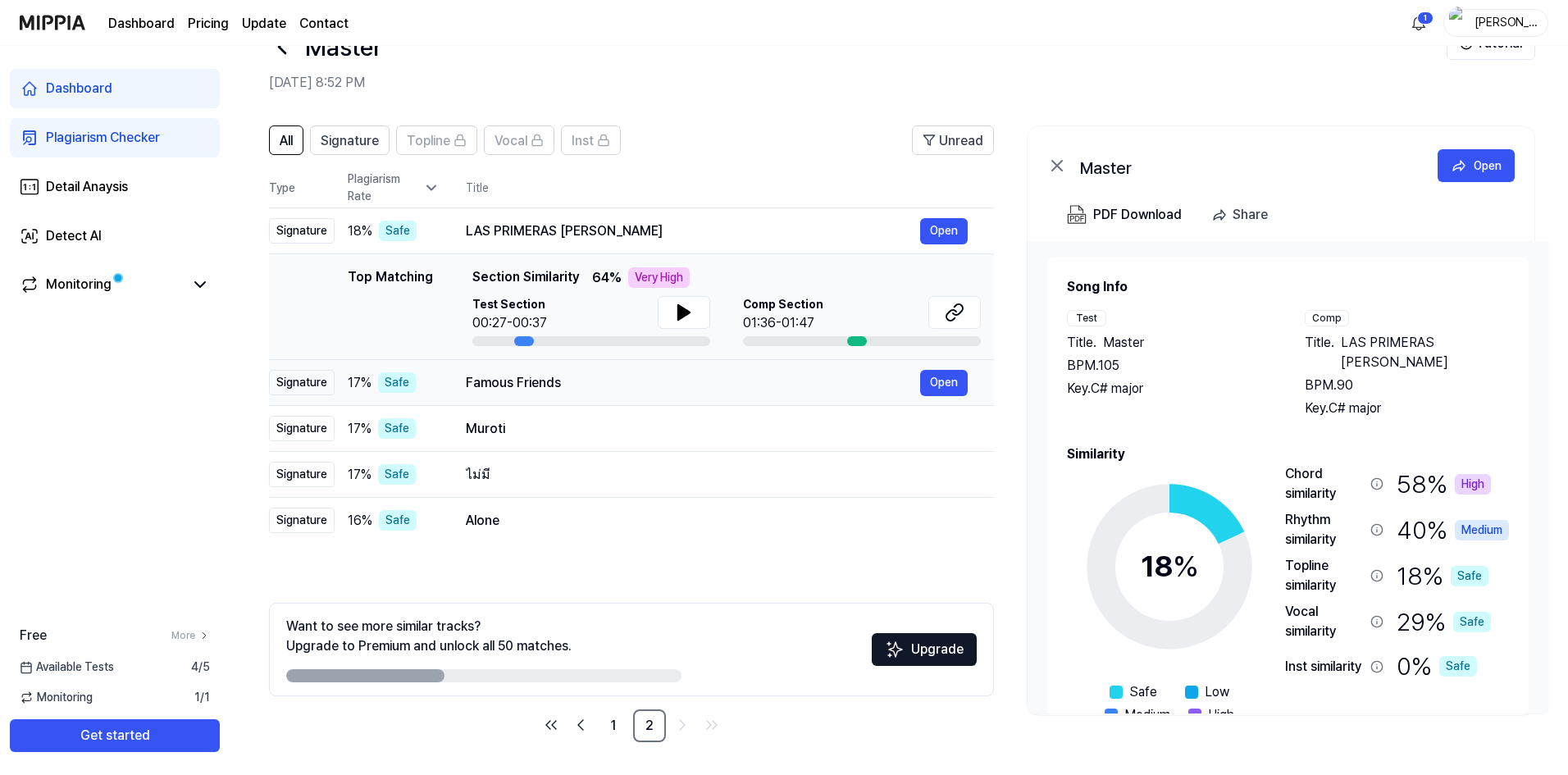
click at [616, 395] on div "Famous Friends Open" at bounding box center [717, 382] width 501 height 26
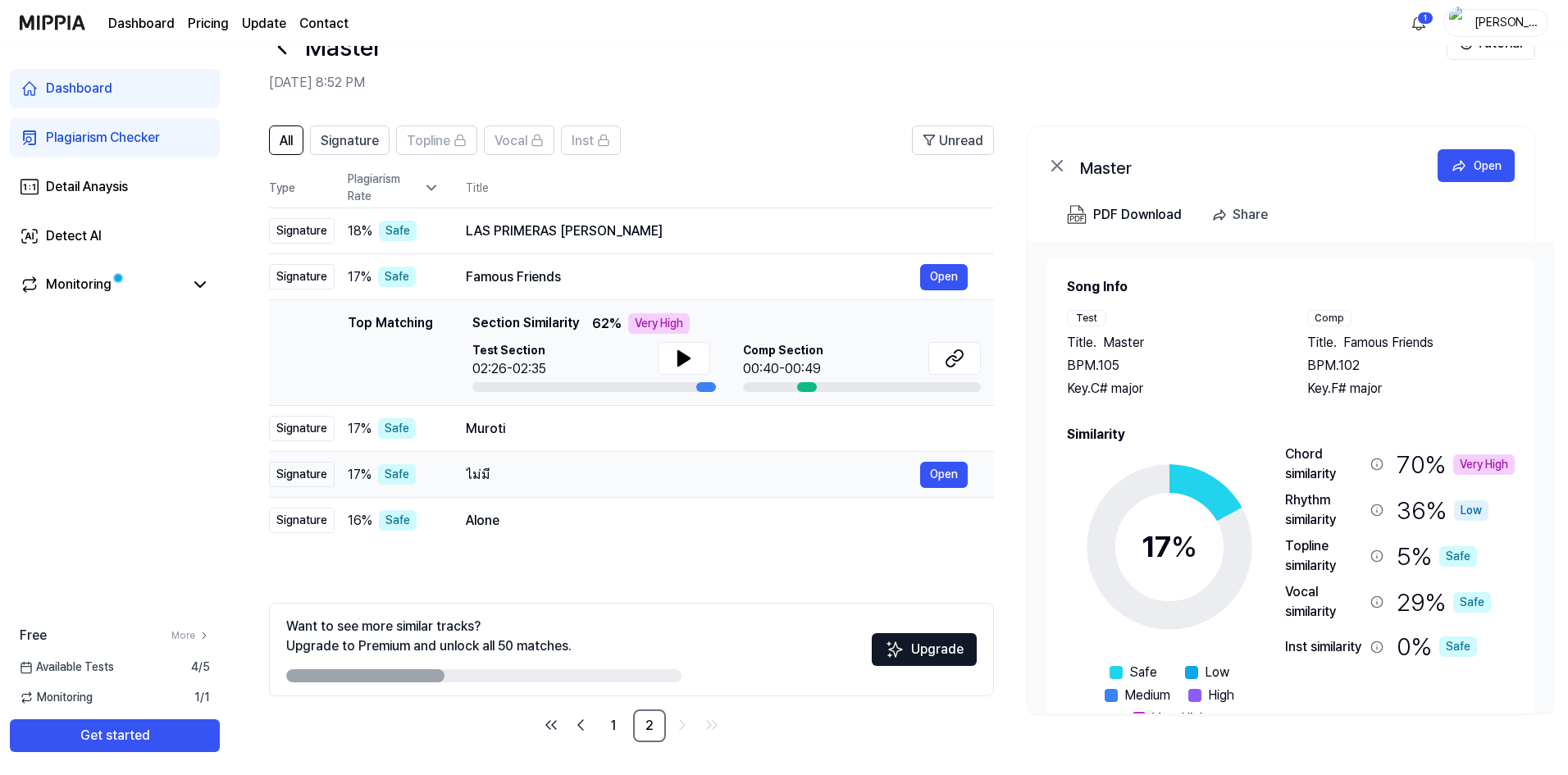
click at [604, 462] on div "ไม่มี Open" at bounding box center [717, 474] width 501 height 26
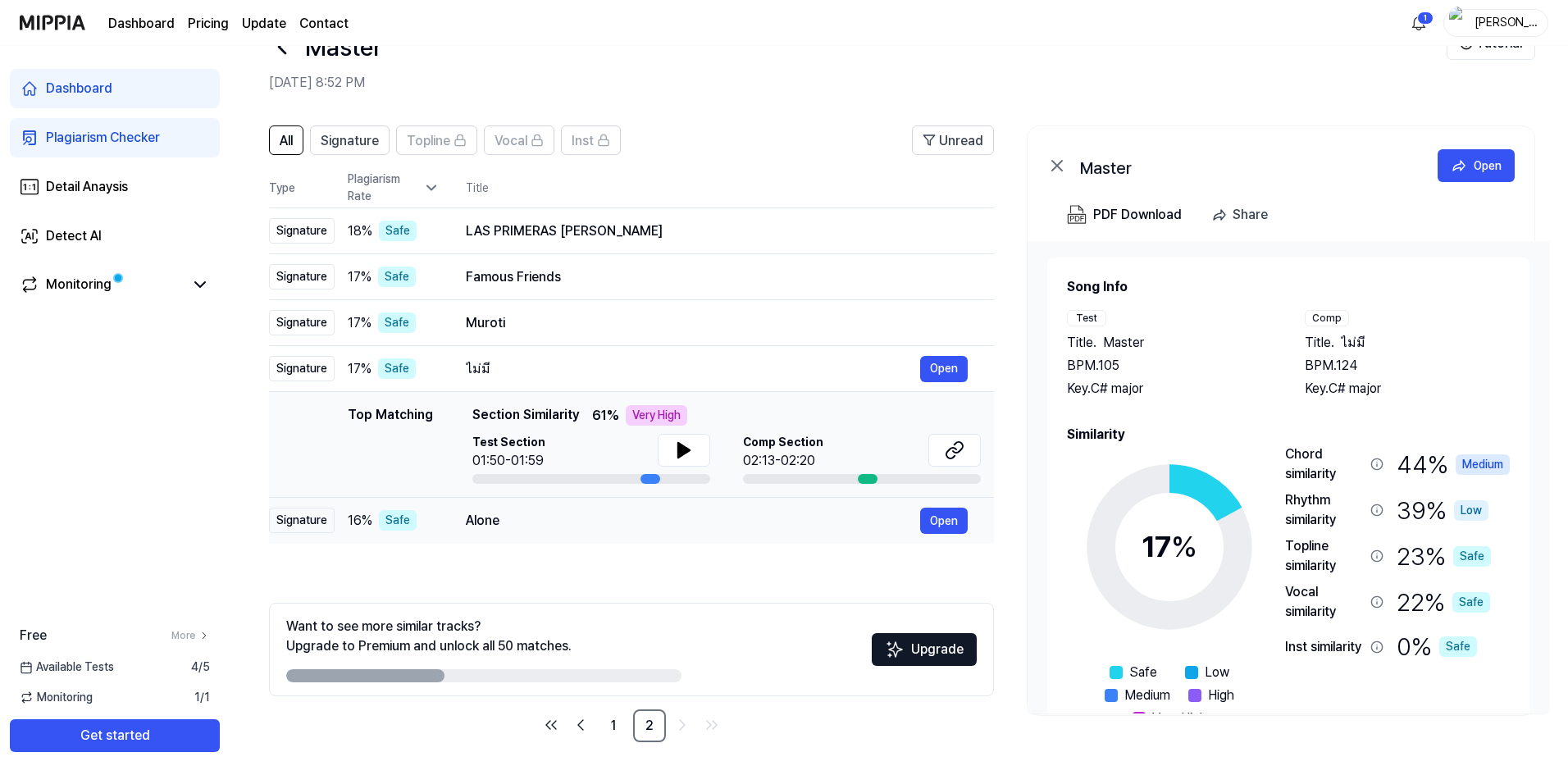
click at [596, 521] on div "Alone" at bounding box center [693, 521] width 455 height 20
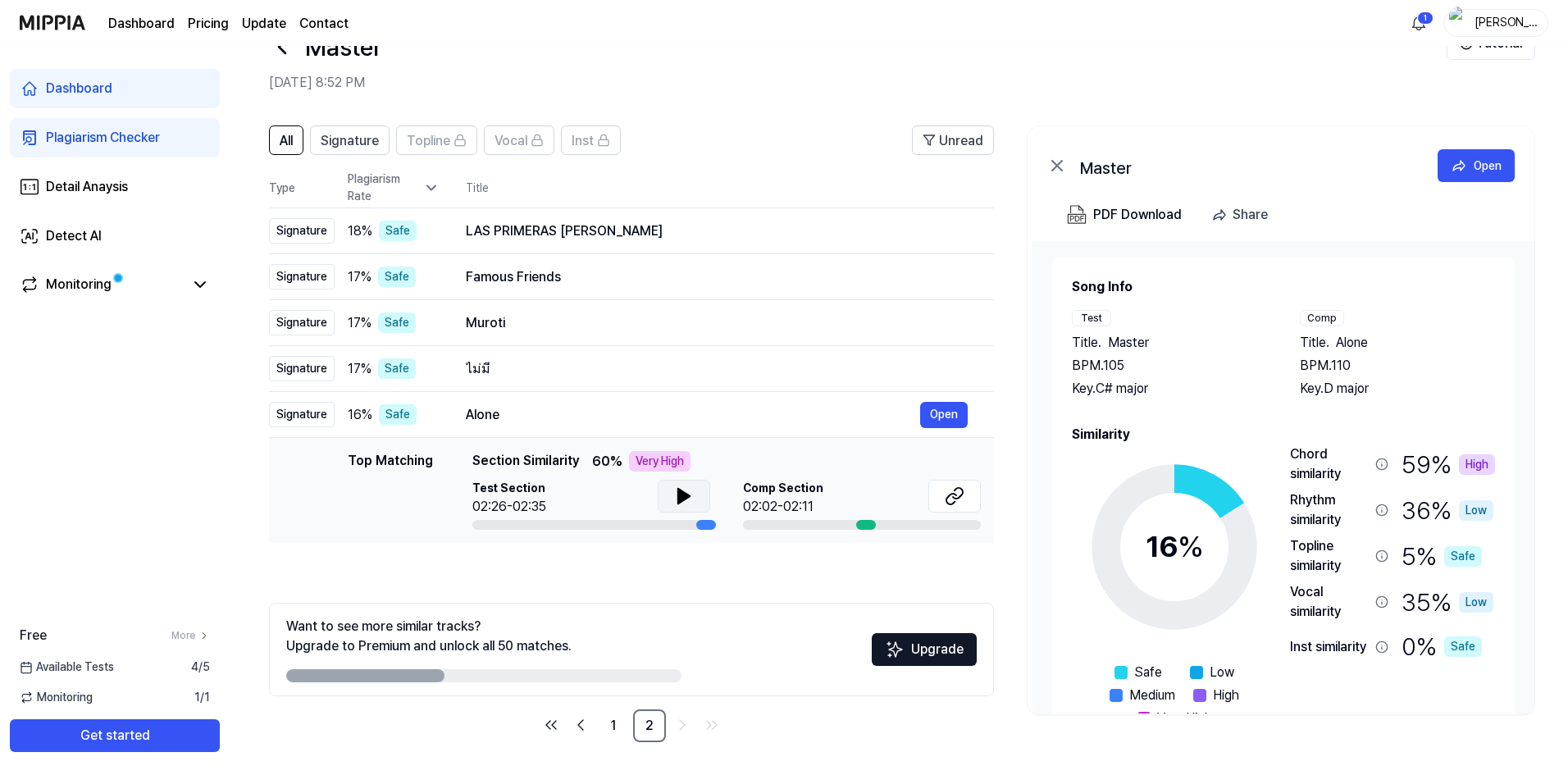
click at [681, 496] on icon at bounding box center [684, 495] width 12 height 15
click at [685, 496] on icon at bounding box center [686, 495] width 3 height 13
click at [601, 731] on ul "1 2" at bounding box center [631, 726] width 187 height 33
click at [607, 731] on link "1" at bounding box center [614, 726] width 33 height 33
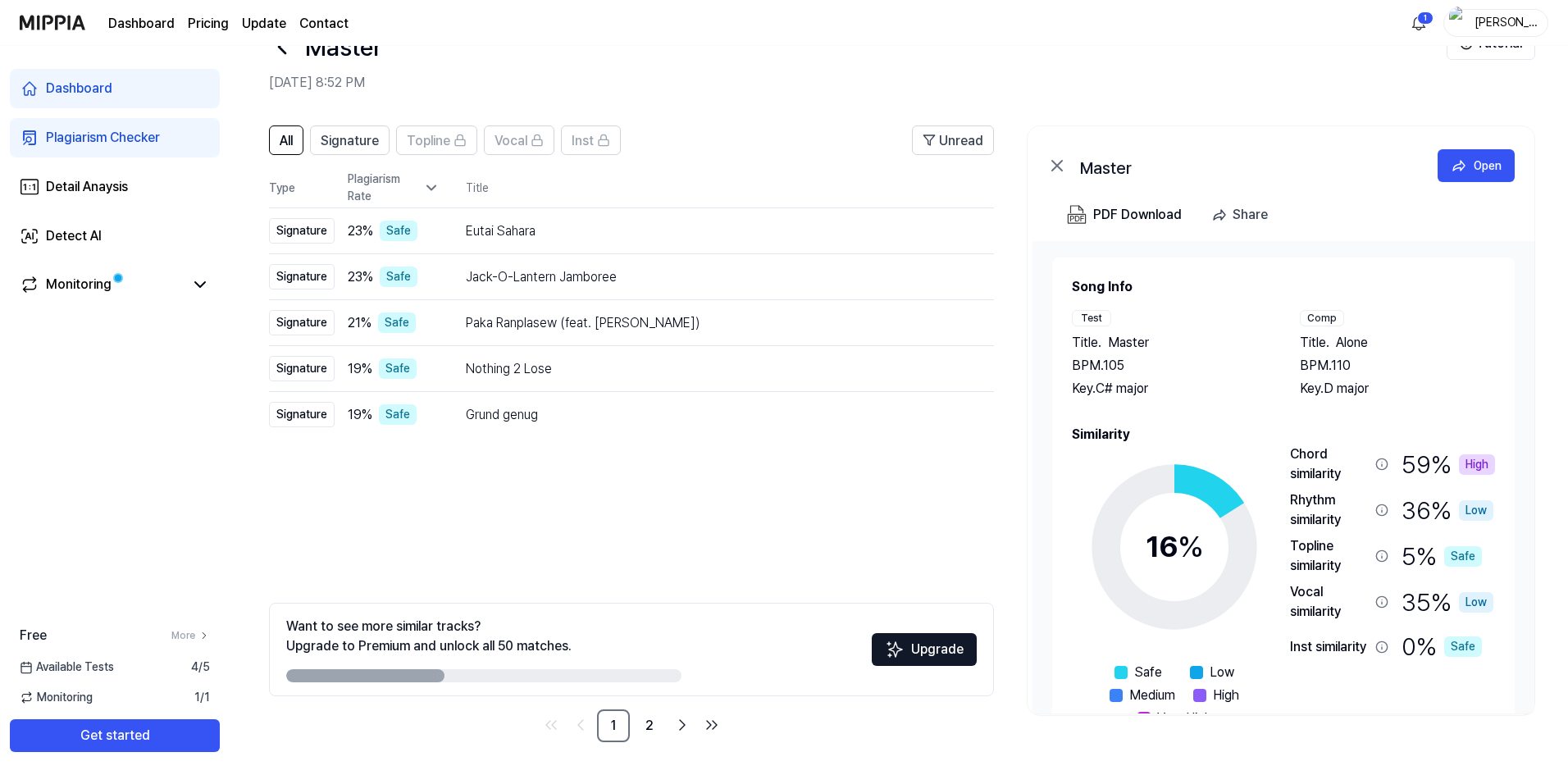
drag, startPoint x: 403, startPoint y: 675, endPoint x: 384, endPoint y: 619, distance: 59.1
click at [404, 662] on div "Want to see more similar tracks? Upgrade to Premium and unlock all 50 matches." at bounding box center [484, 649] width 395 height 65
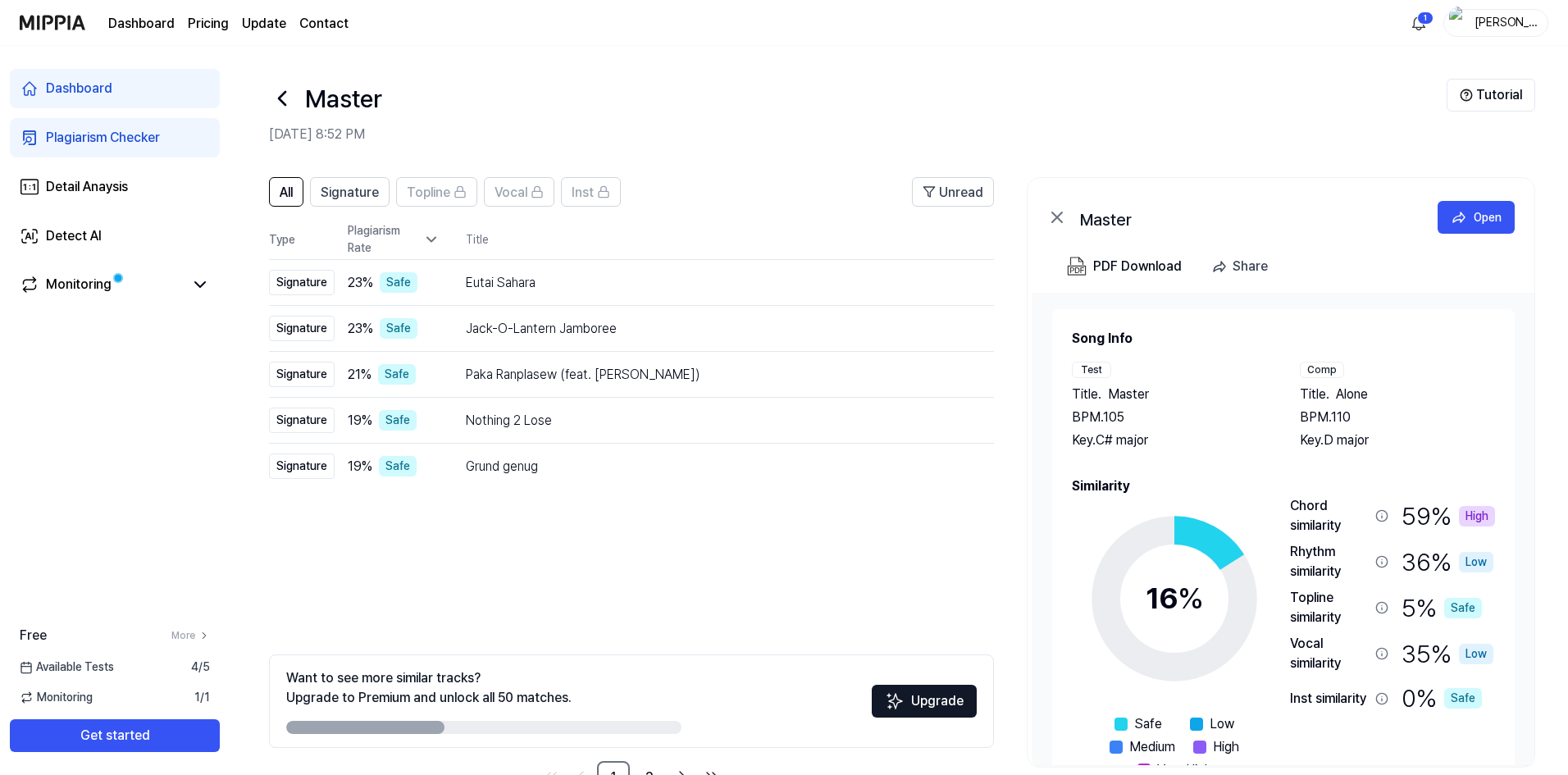
click at [283, 105] on icon at bounding box center [282, 98] width 7 height 13
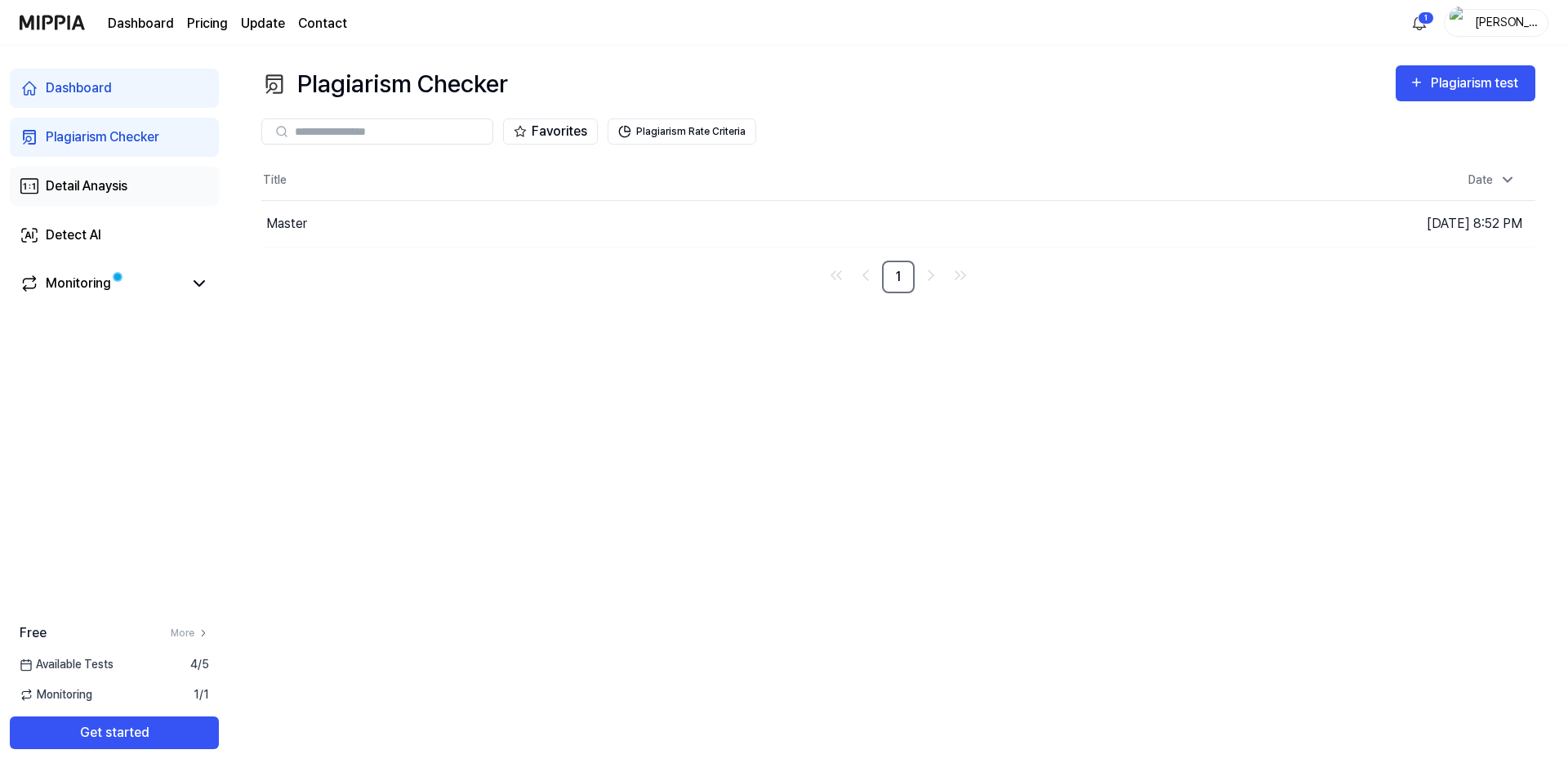
click at [111, 188] on div "Detail Anaysis" at bounding box center [87, 186] width 82 height 19
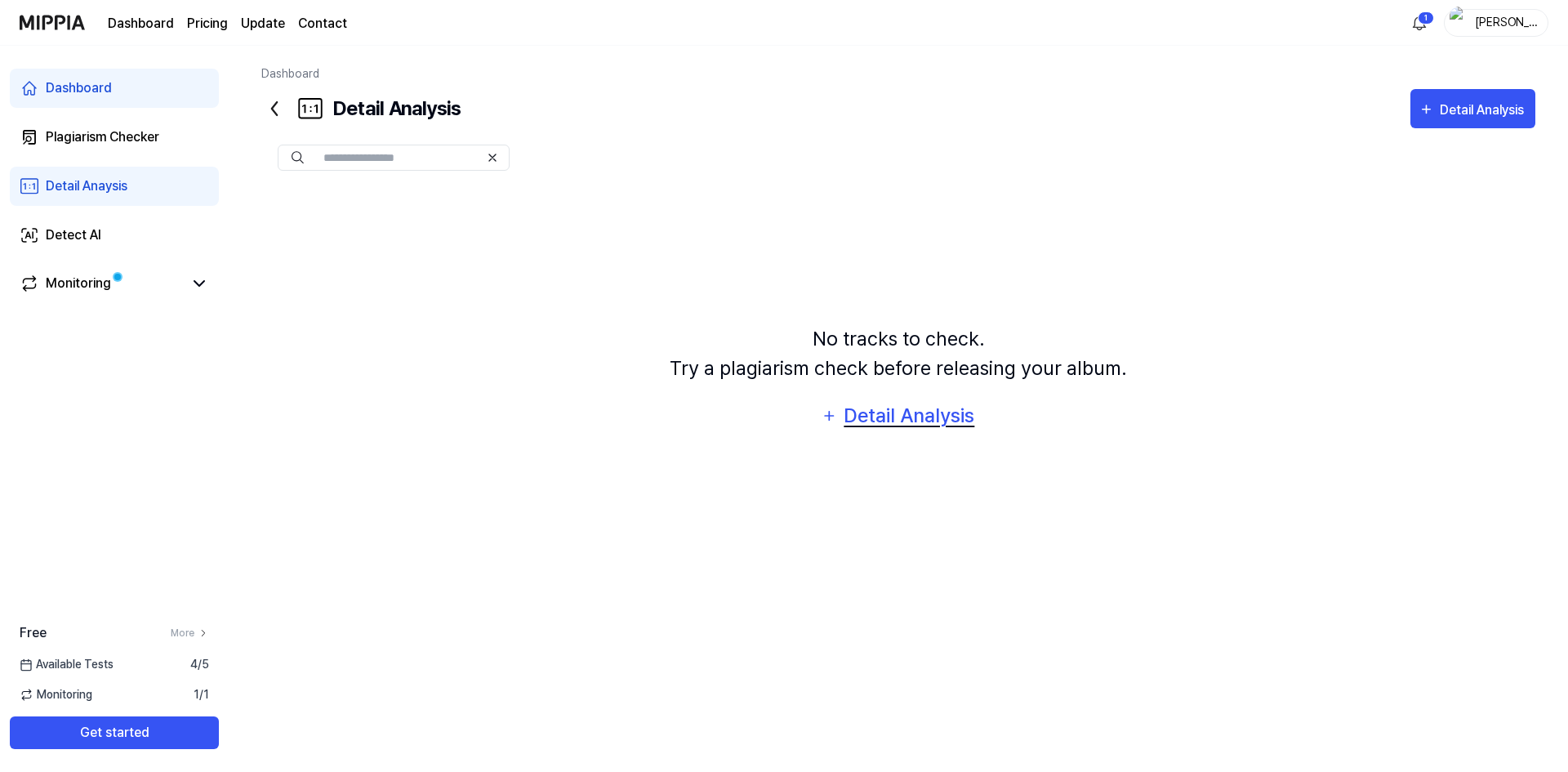
click at [861, 419] on div "Detail Analysis" at bounding box center [909, 416] width 133 height 31
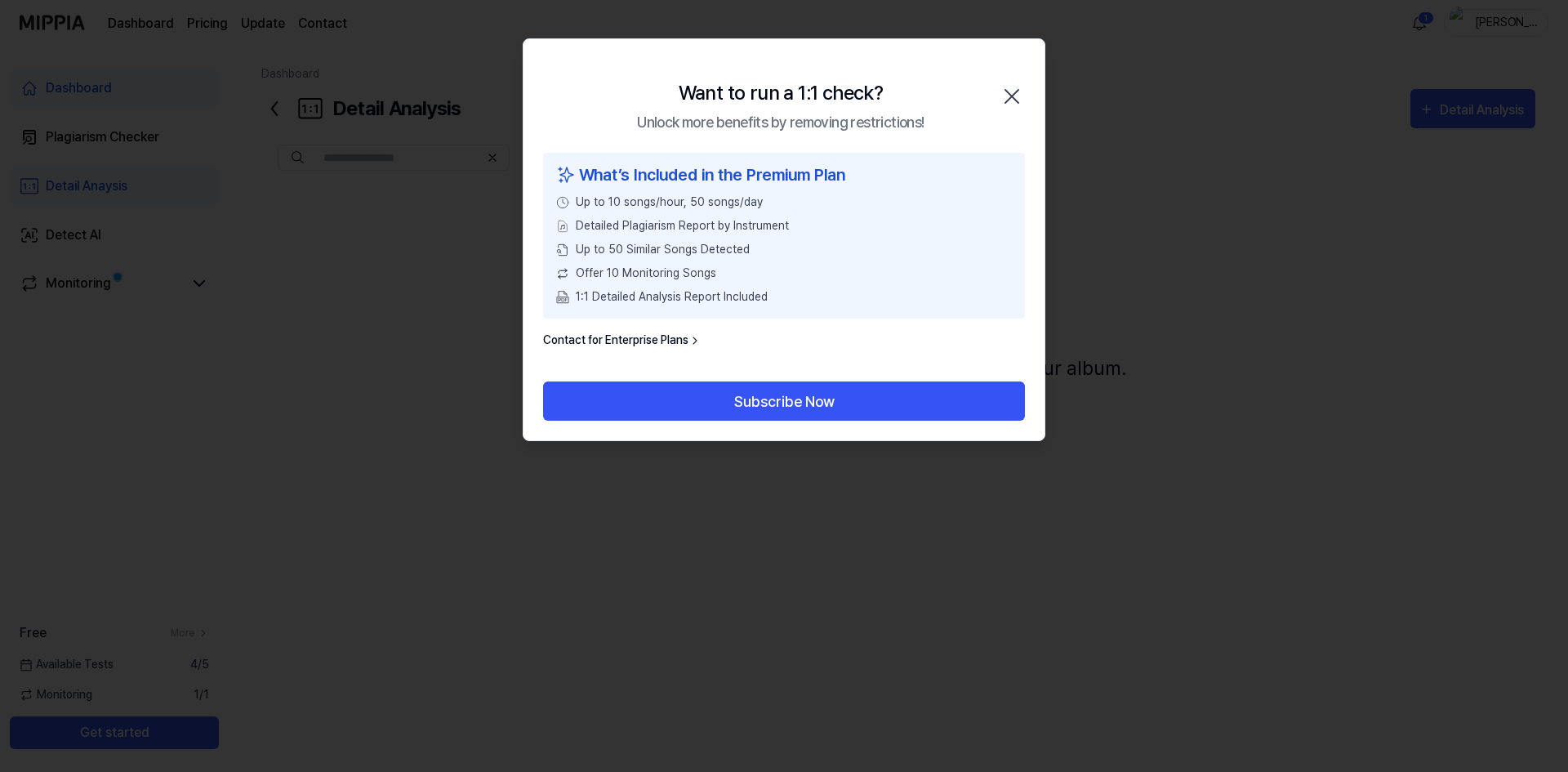
click at [1017, 90] on icon "button" at bounding box center [1011, 96] width 26 height 26
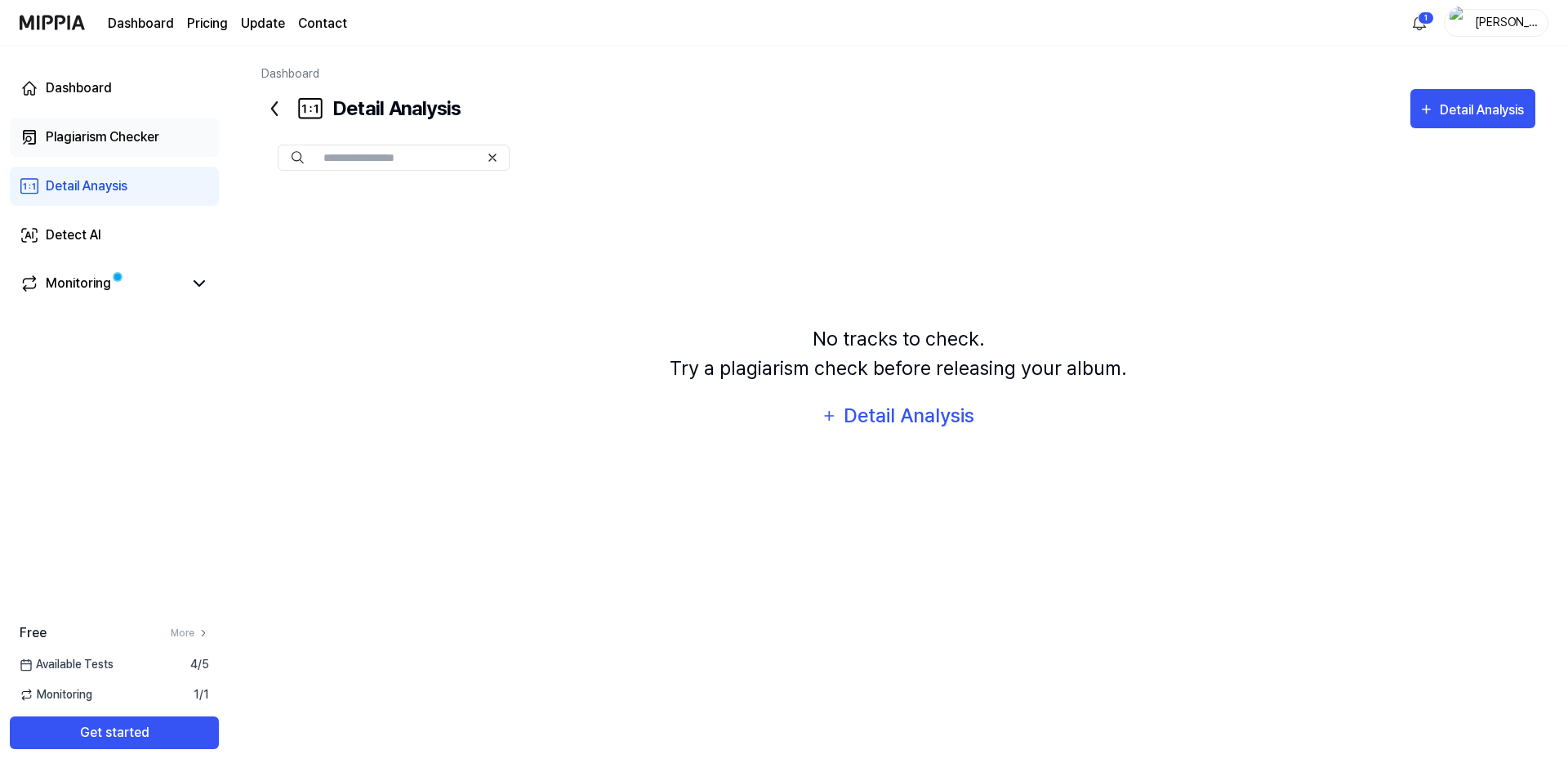
click at [114, 132] on div "Plagiarism Checker" at bounding box center [102, 137] width 114 height 19
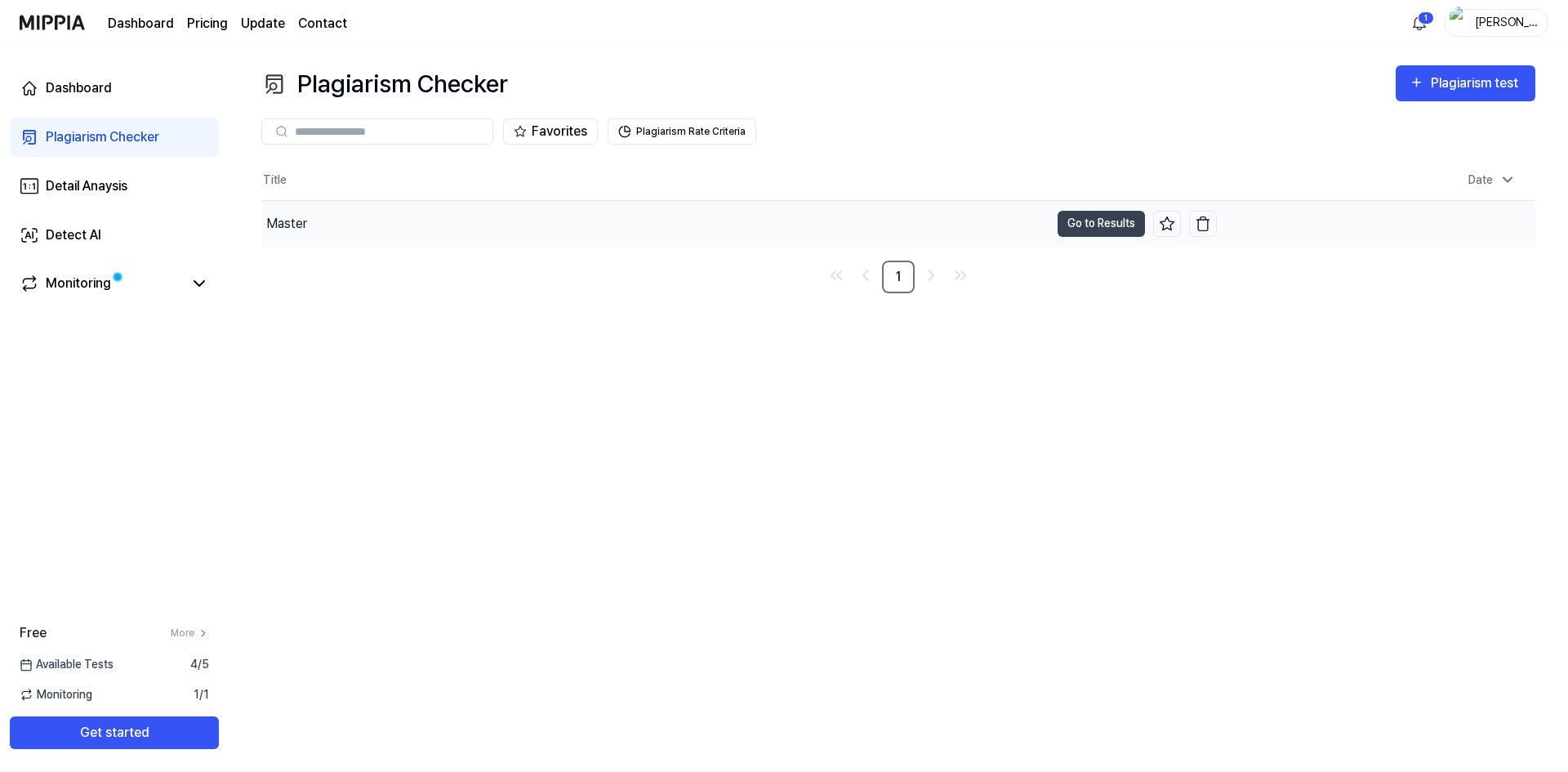
click at [372, 228] on div "Master" at bounding box center [655, 223] width 788 height 46
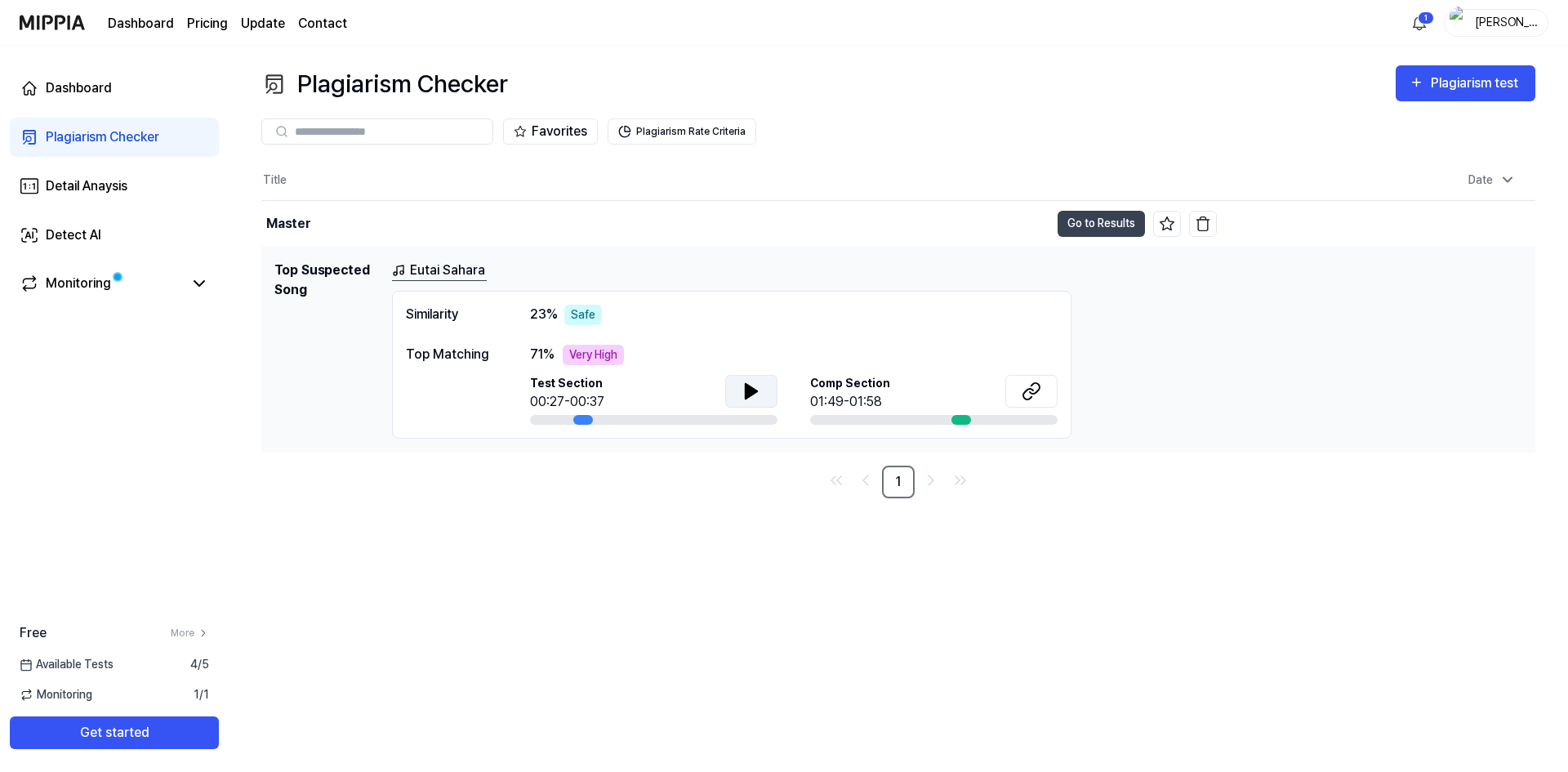
click at [757, 390] on icon at bounding box center [751, 390] width 12 height 15
click at [761, 392] on button at bounding box center [751, 391] width 53 height 33
click at [1038, 393] on icon at bounding box center [1032, 391] width 19 height 19
